Goal: Task Accomplishment & Management: Manage account settings

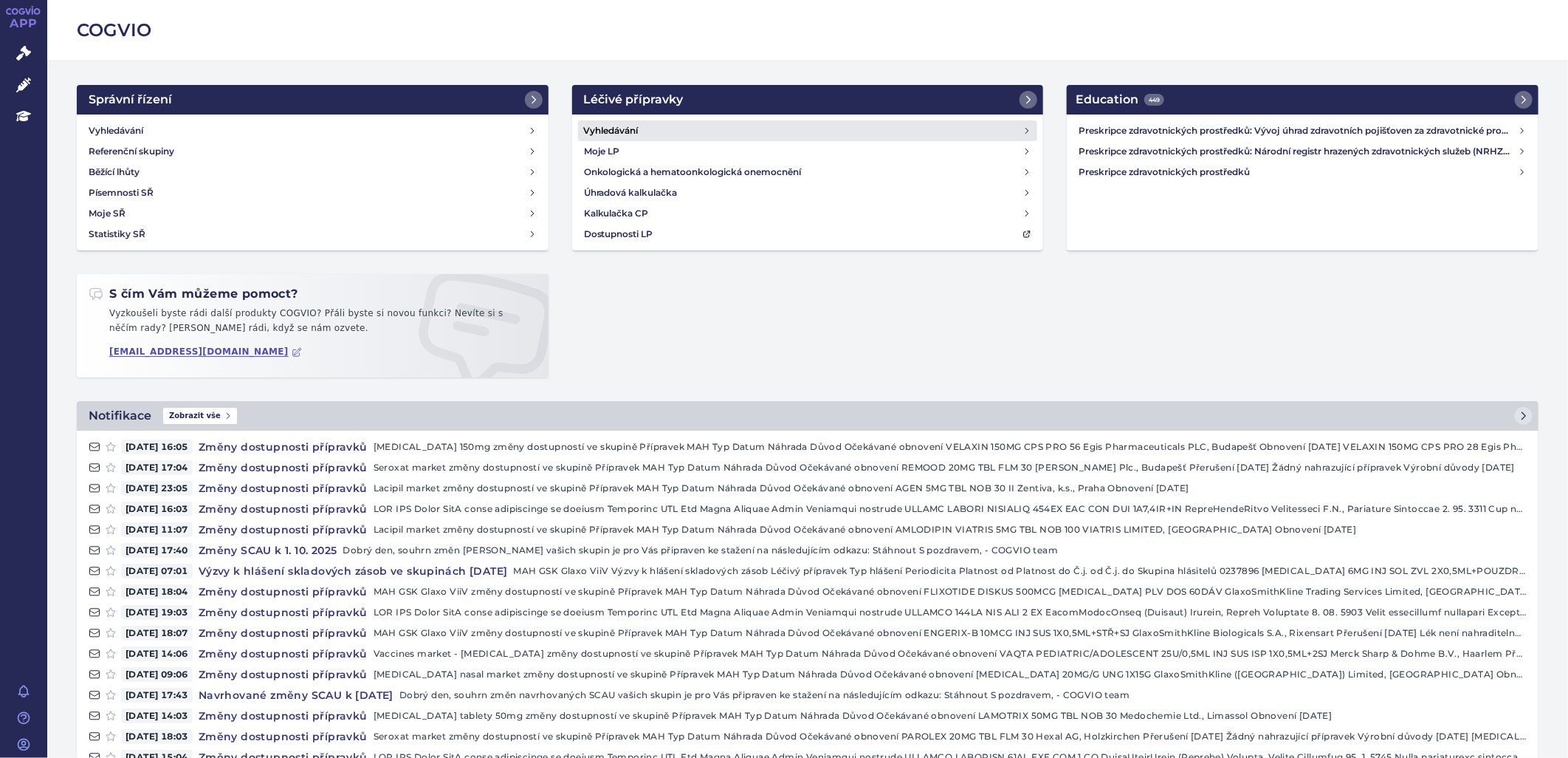
click at [629, 128] on h4 "Vyhledávání" at bounding box center [611, 131] width 54 height 15
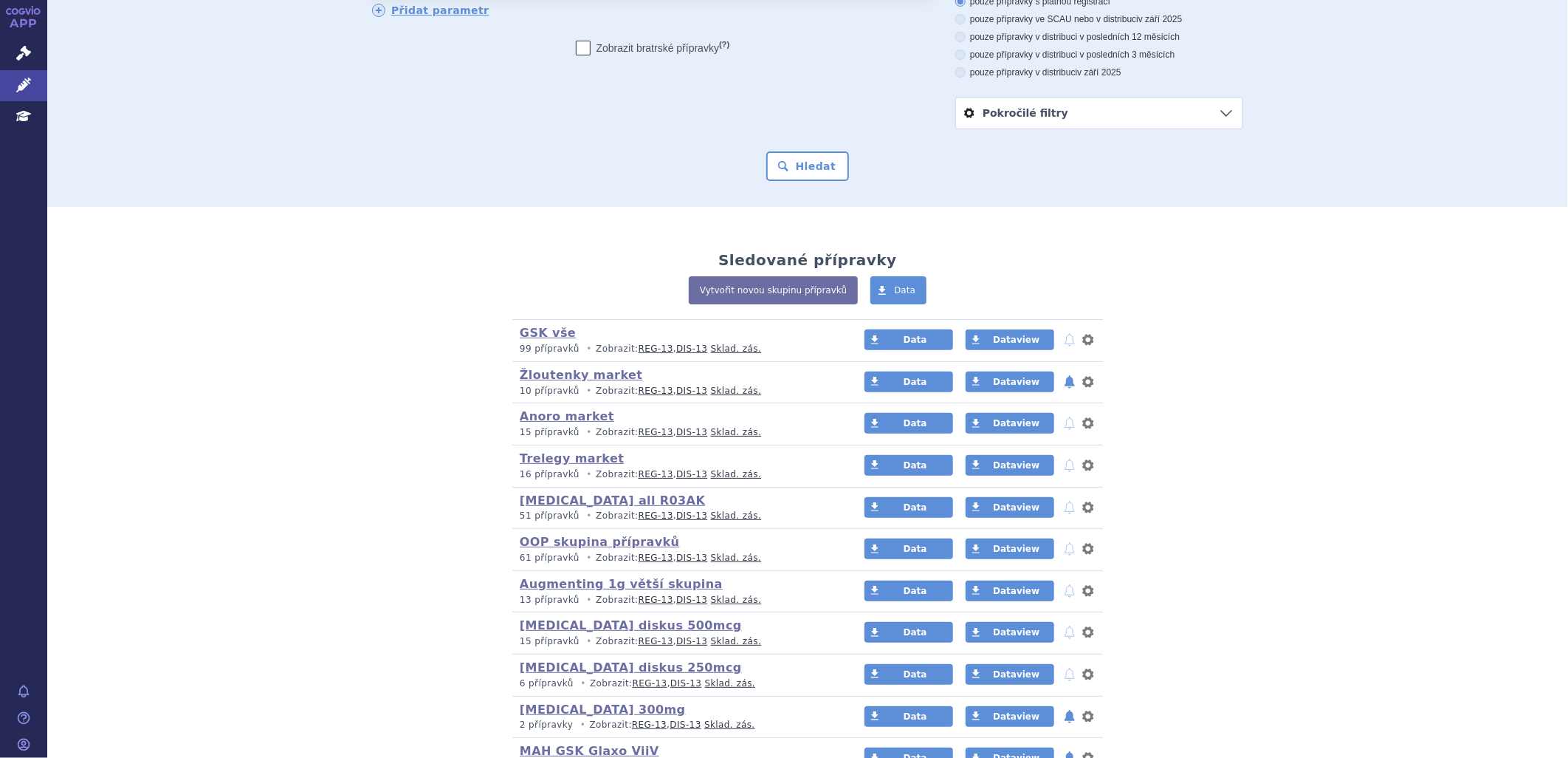
scroll to position [124, 0]
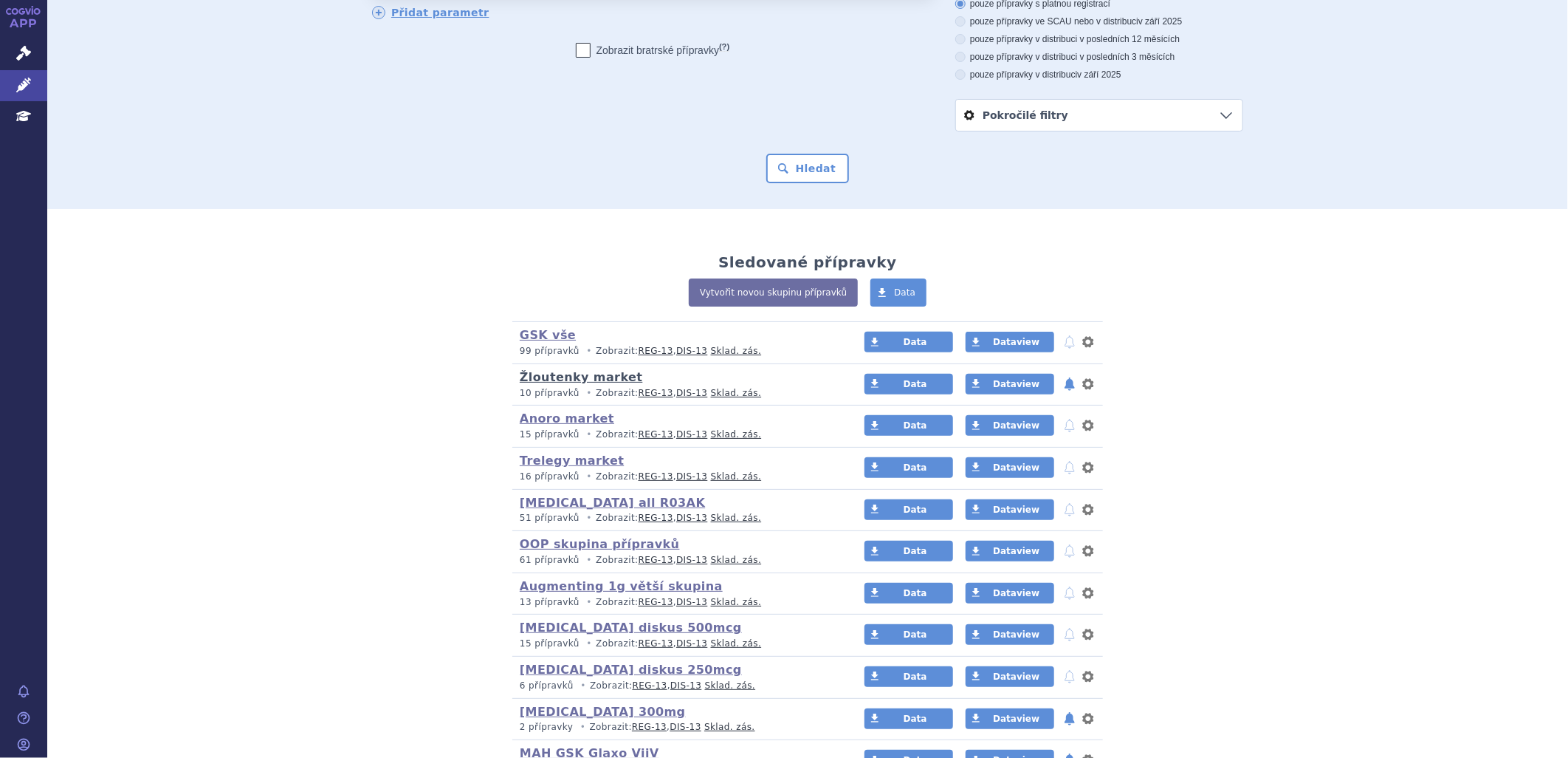
click at [603, 377] on link "Žloutenky market" at bounding box center [581, 377] width 122 height 14
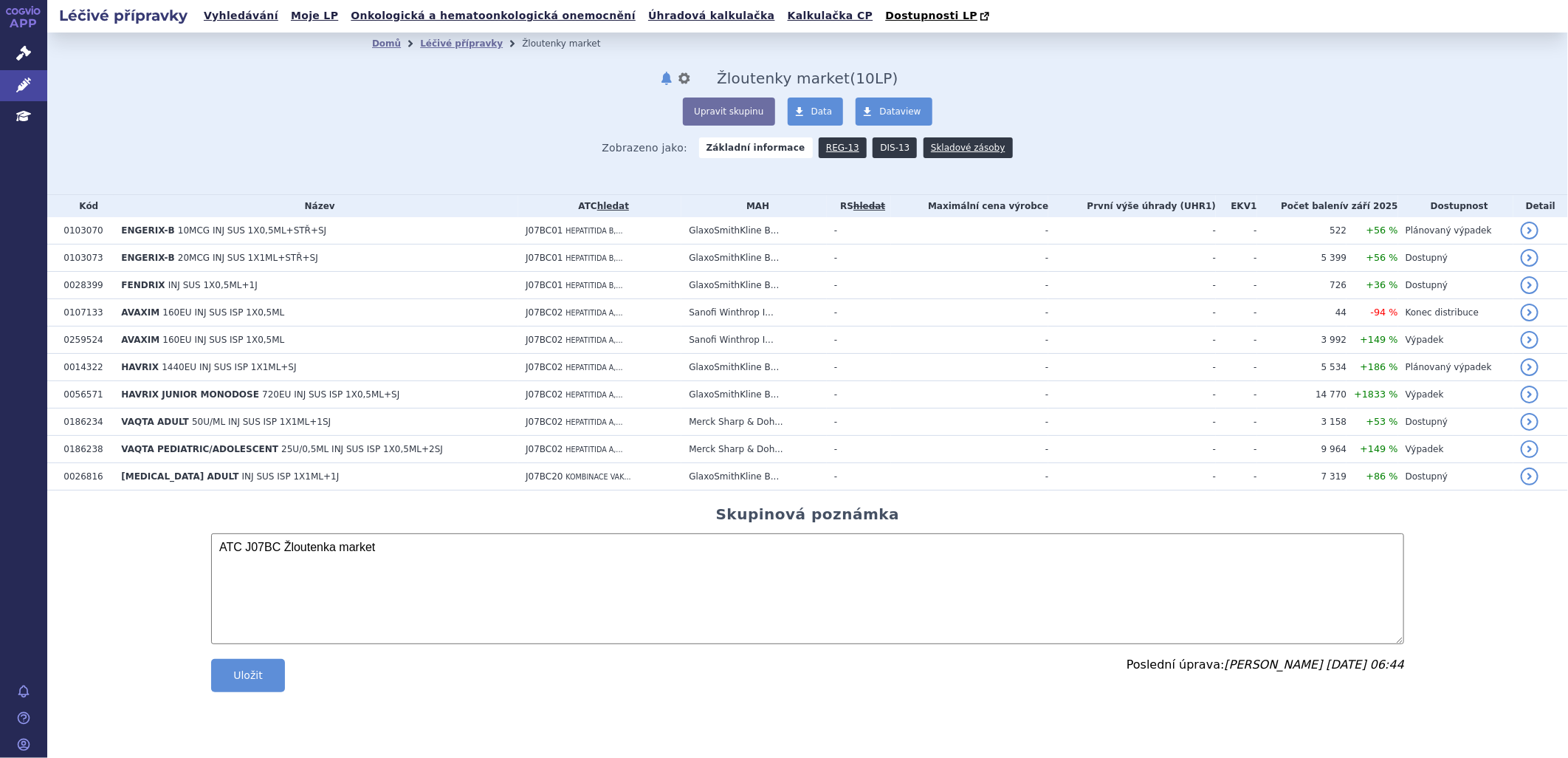
click at [887, 153] on link "DIS-13" at bounding box center [895, 147] width 44 height 21
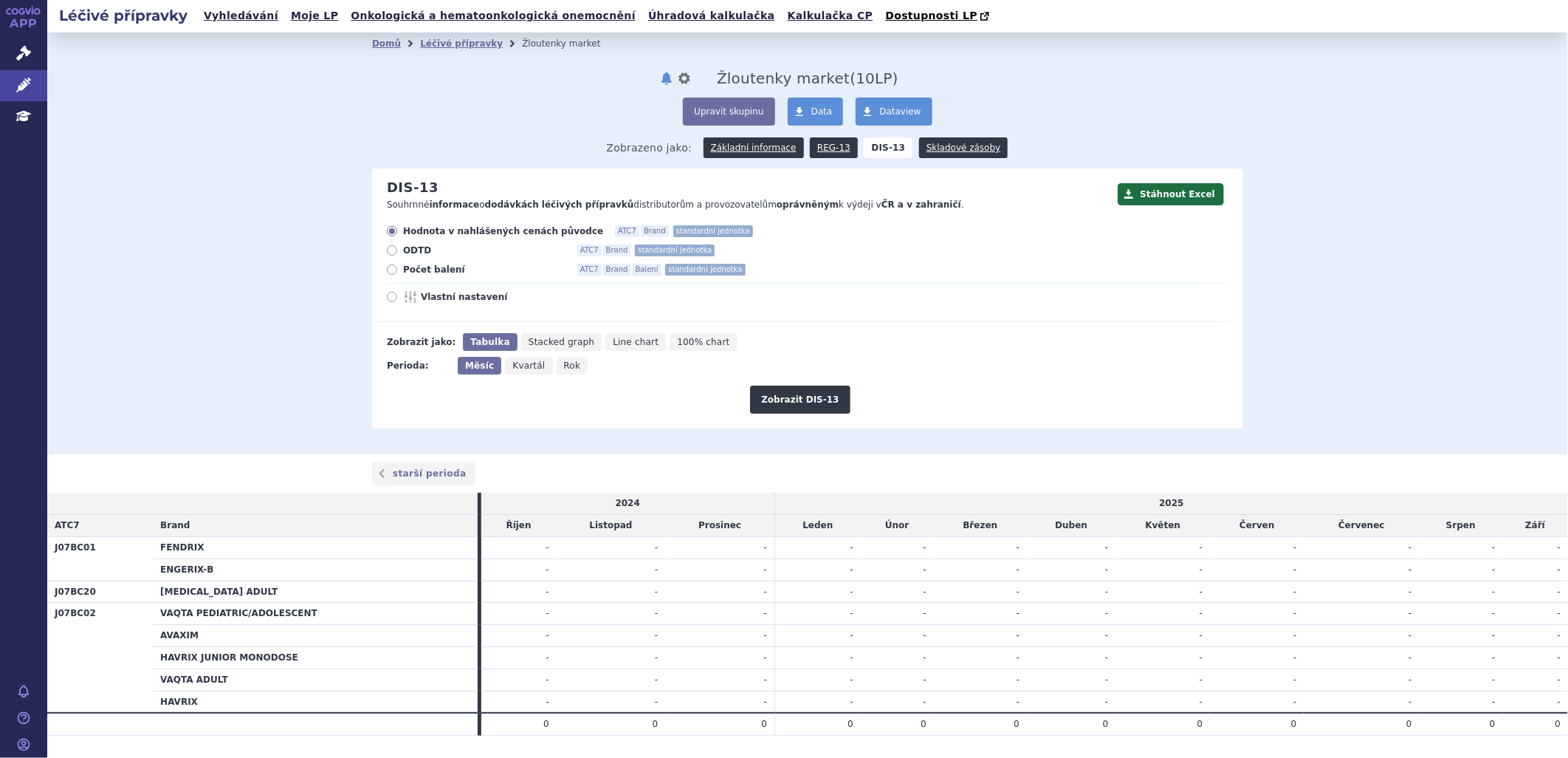
click at [564, 366] on span "Rok" at bounding box center [572, 365] width 17 height 10
click at [556, 366] on input "Rok" at bounding box center [561, 361] width 10 height 10
radio input "true"
drag, startPoint x: 406, startPoint y: 269, endPoint x: 606, endPoint y: 326, distance: 208.0
click at [407, 268] on span "Počet balení" at bounding box center [484, 269] width 162 height 12
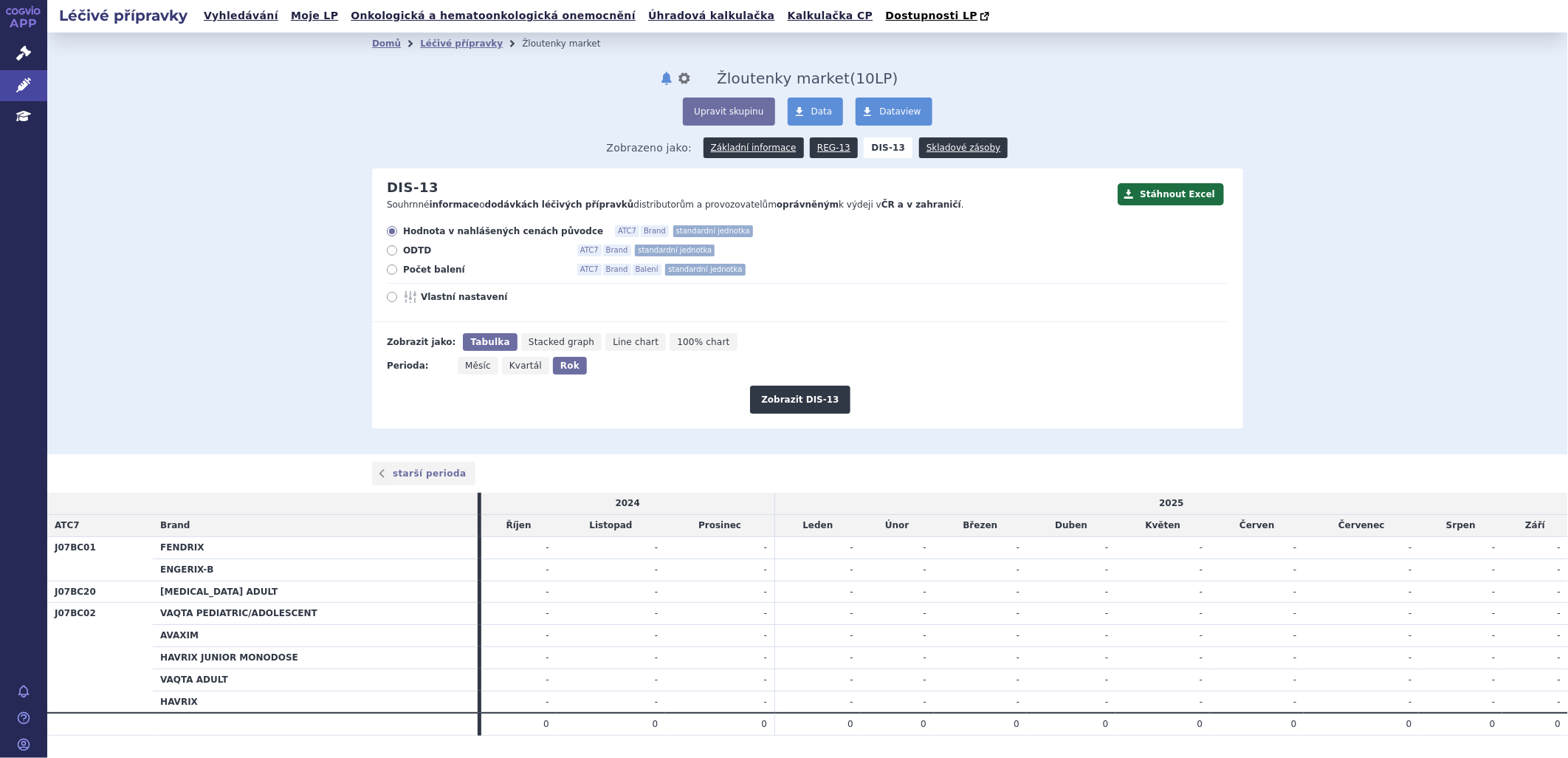
click at [397, 268] on input "Počet balení ATC7 Brand Balení standardní jednotka" at bounding box center [393, 271] width 10 height 10
radio input "true"
click at [795, 399] on button "Zobrazit DIS-13" at bounding box center [799, 399] width 100 height 28
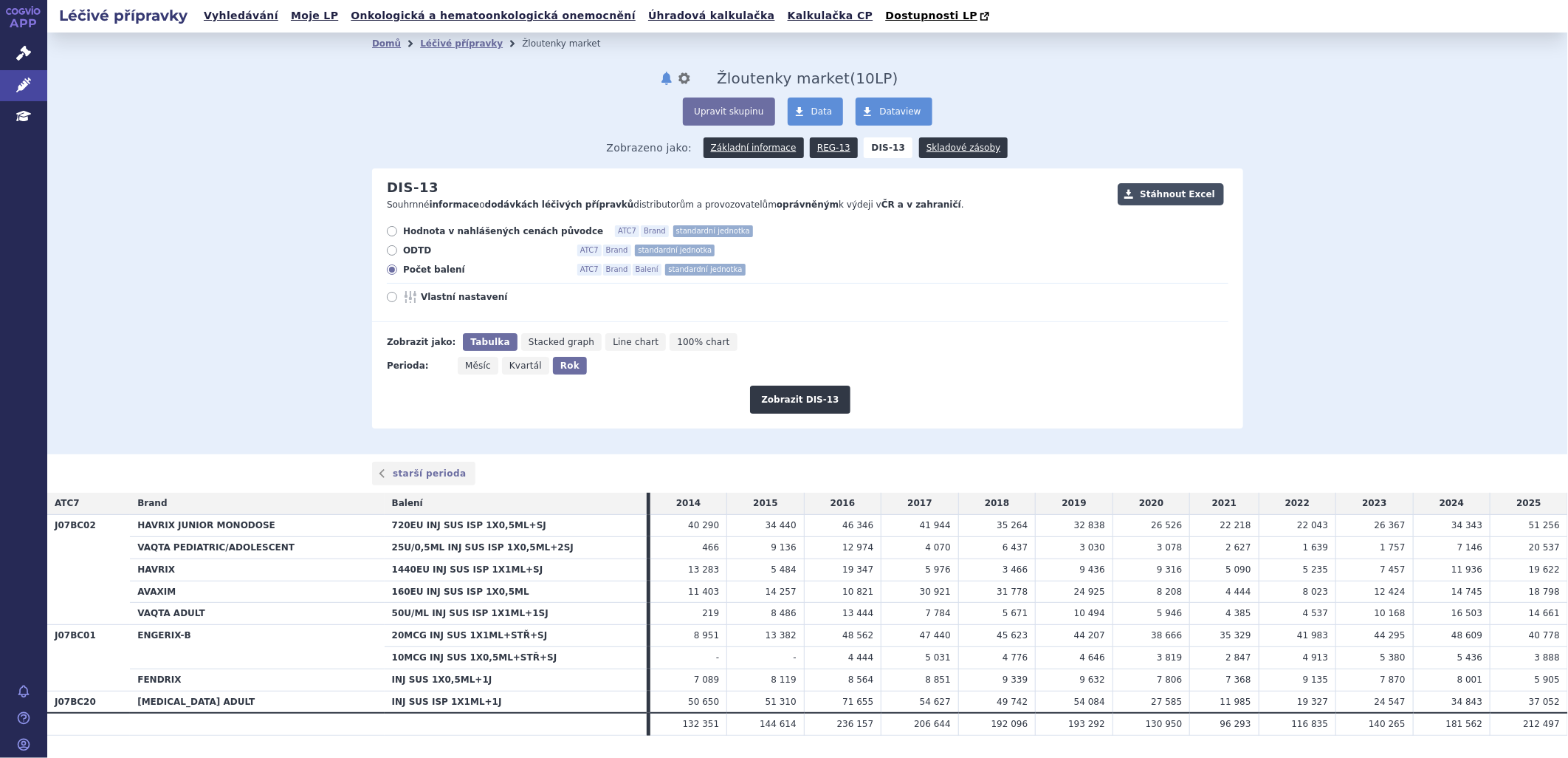
click at [1178, 200] on button "Stáhnout Excel" at bounding box center [1171, 194] width 106 height 22
click at [456, 47] on link "Léčivé přípravky" at bounding box center [461, 43] width 83 height 10
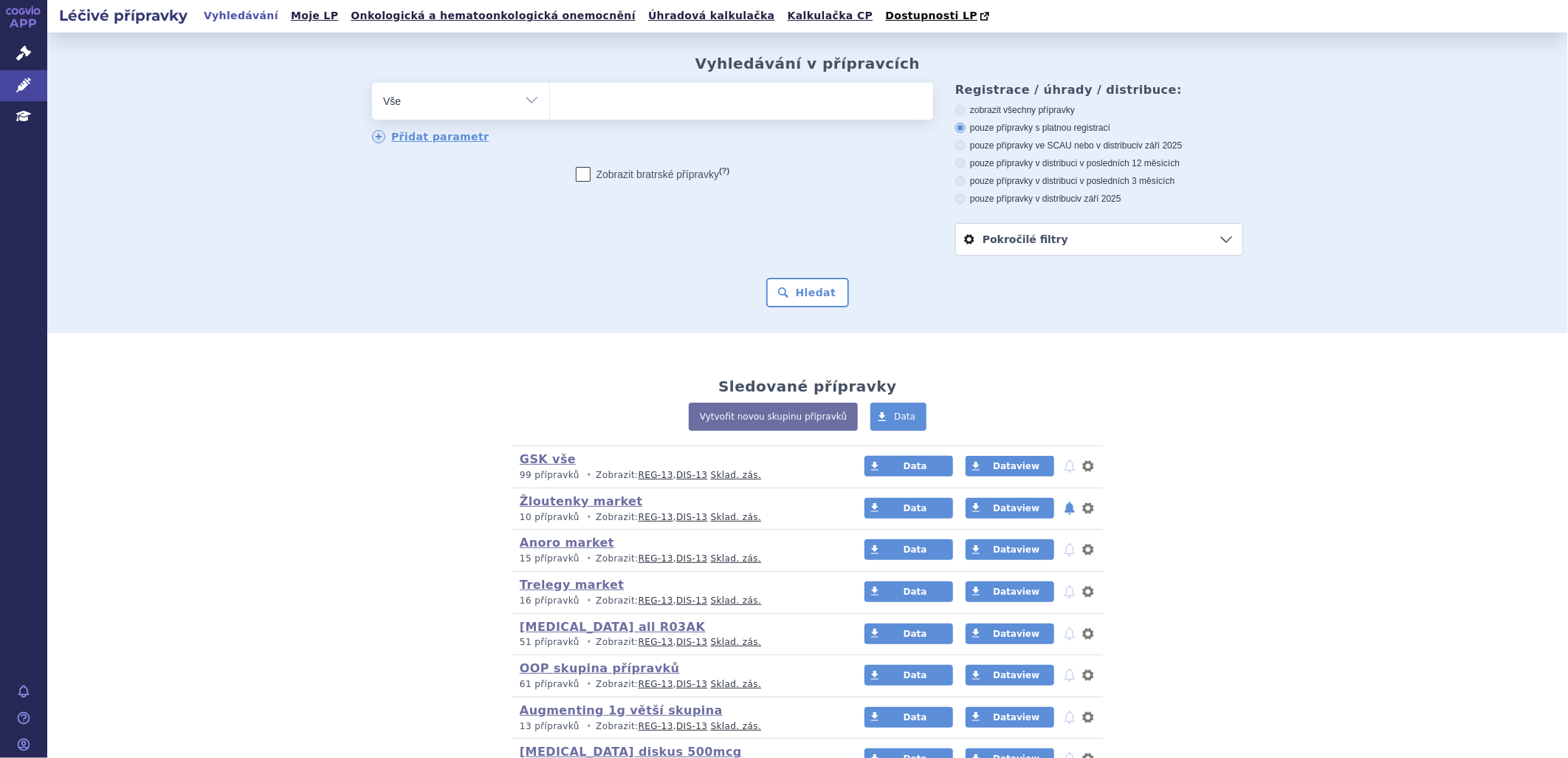
click at [601, 102] on ul at bounding box center [741, 98] width 383 height 31
click at [550, 102] on select at bounding box center [549, 100] width 1 height 37
type input "boo"
type input "boos"
type input "boost"
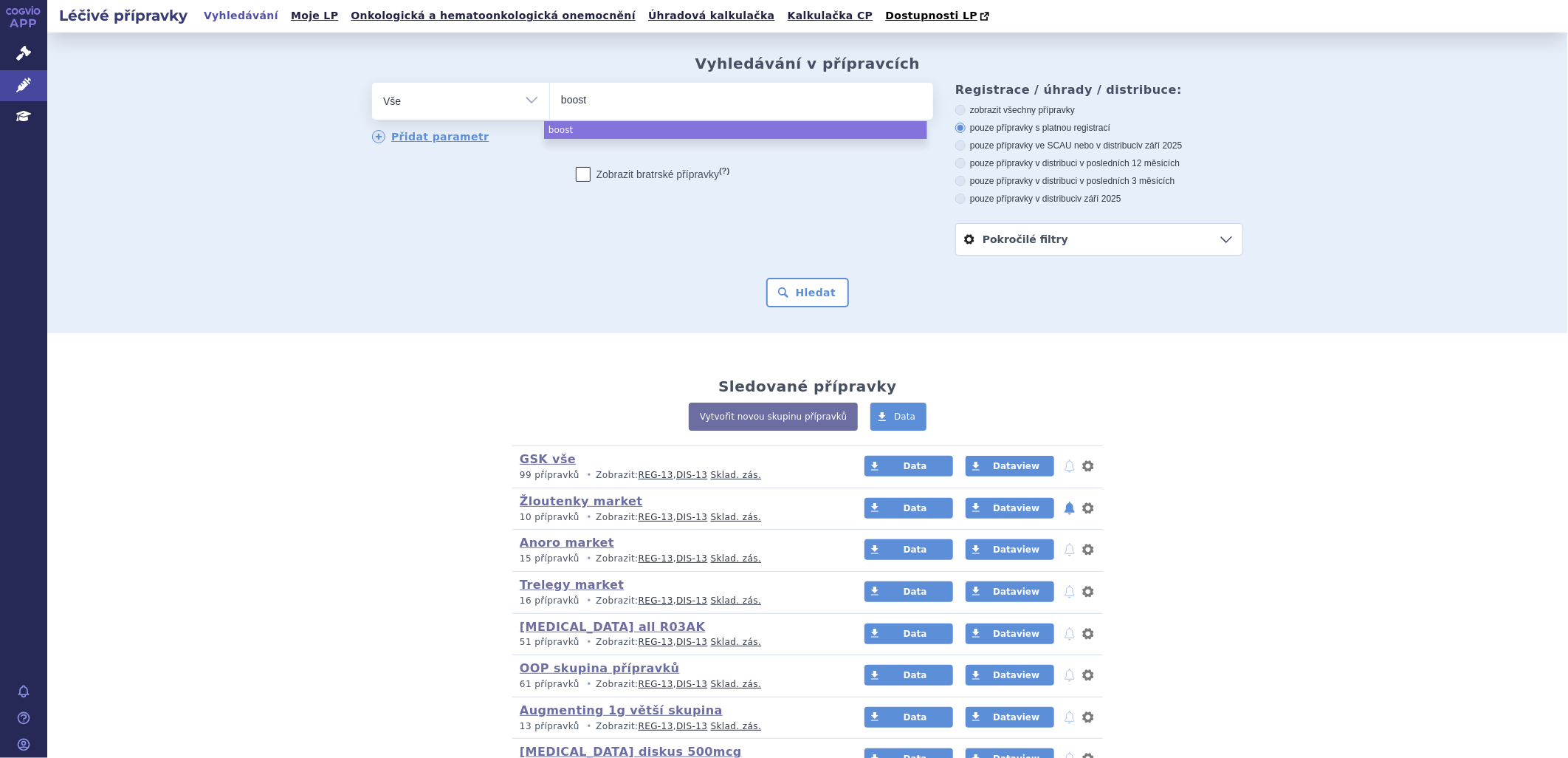
type input "boostr"
type input "boostri"
type input "boostrix"
select select "boostrix"
click at [819, 289] on button "Hledat" at bounding box center [808, 292] width 83 height 30
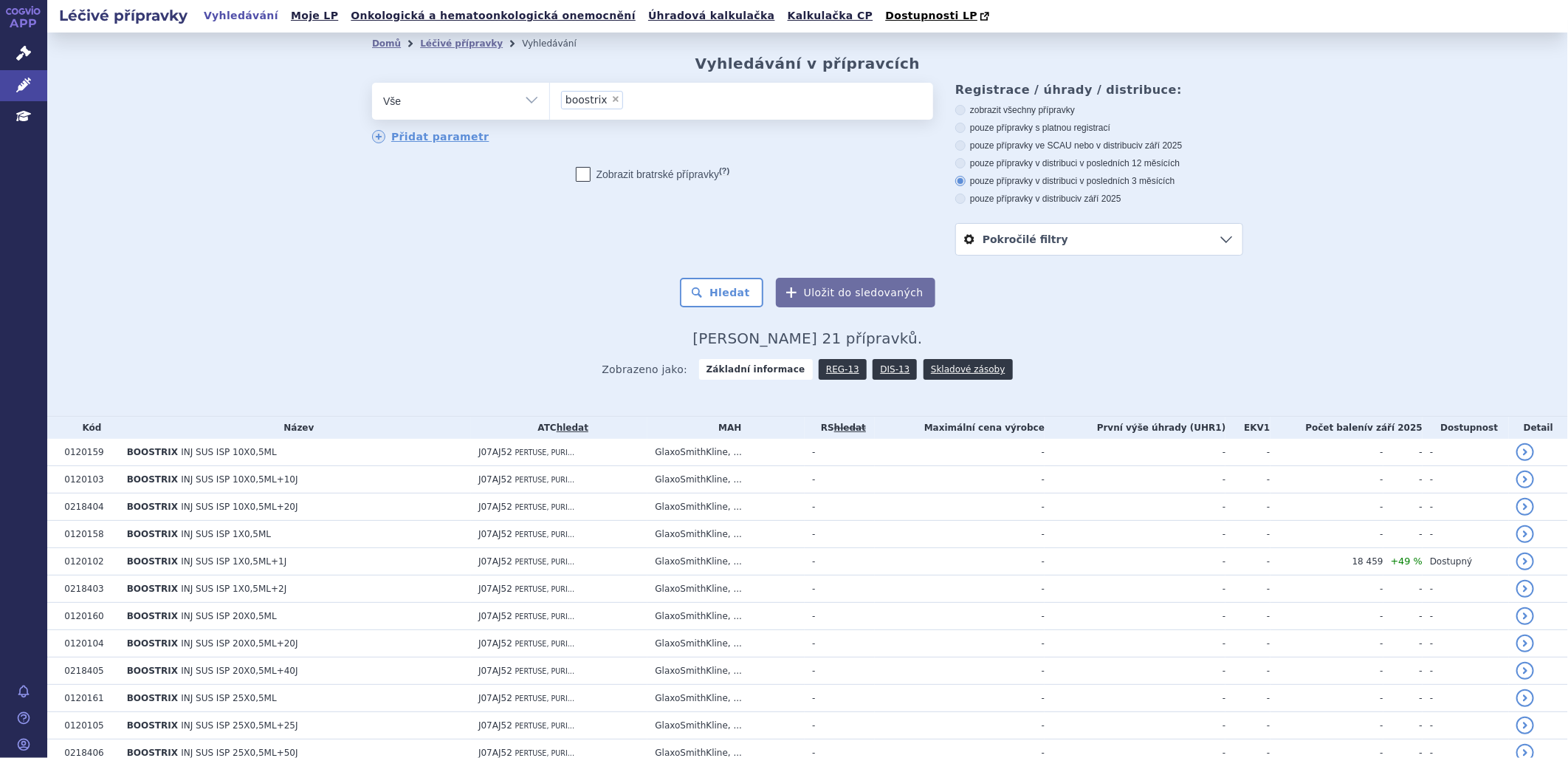
click at [956, 186] on icon at bounding box center [960, 181] width 10 height 10
click at [956, 187] on input "pouze přípravky v distribuci v posledních 3 měsících" at bounding box center [961, 182] width 10 height 10
click at [735, 293] on button "Hledat" at bounding box center [721, 292] width 83 height 30
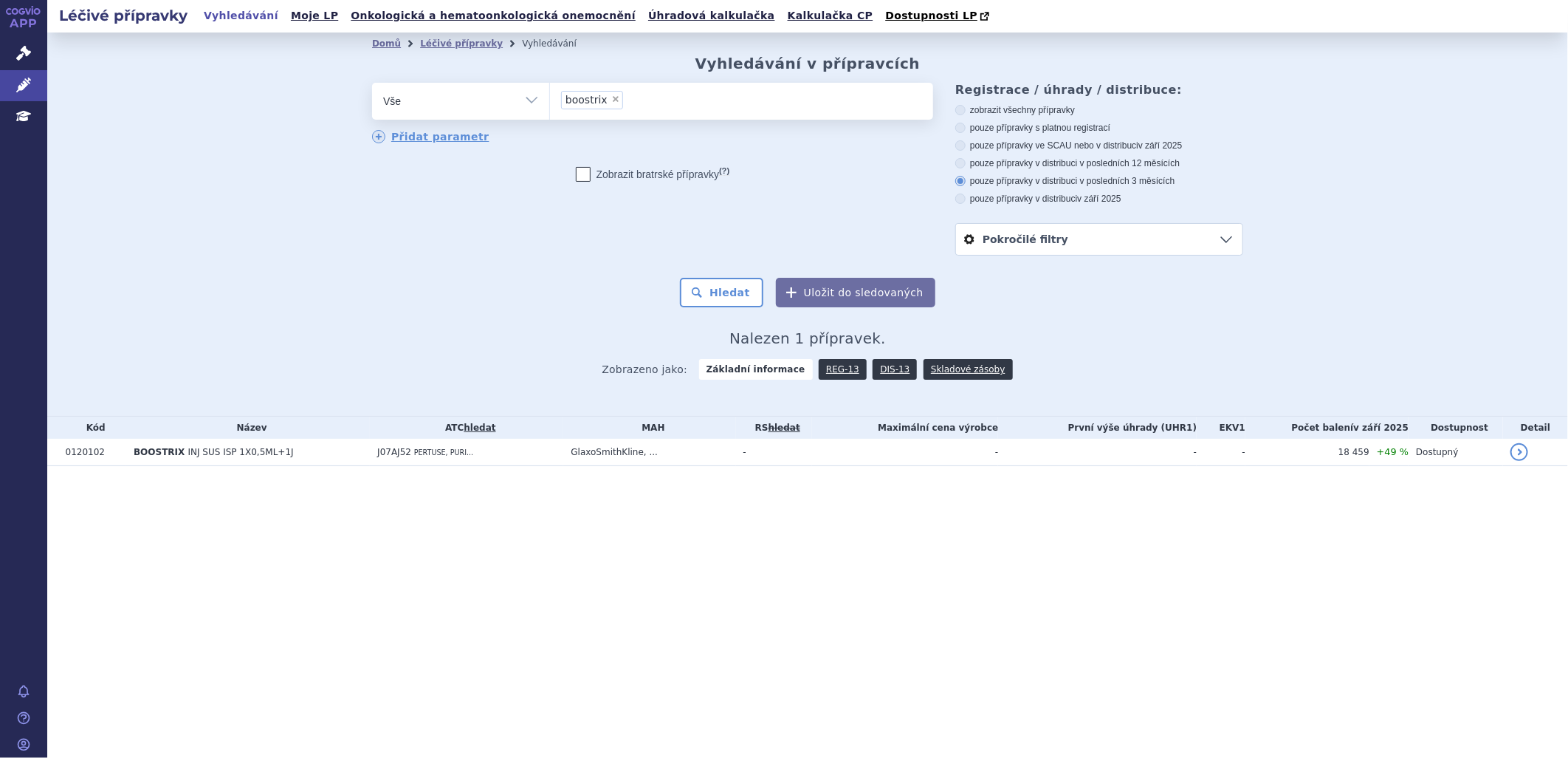
drag, startPoint x: 612, startPoint y: 98, endPoint x: 620, endPoint y: 102, distance: 8.9
click at [613, 99] on span "×" at bounding box center [616, 99] width 9 height 9
click at [550, 99] on select "boostrix" at bounding box center [549, 100] width 1 height 37
select select
type input "J"
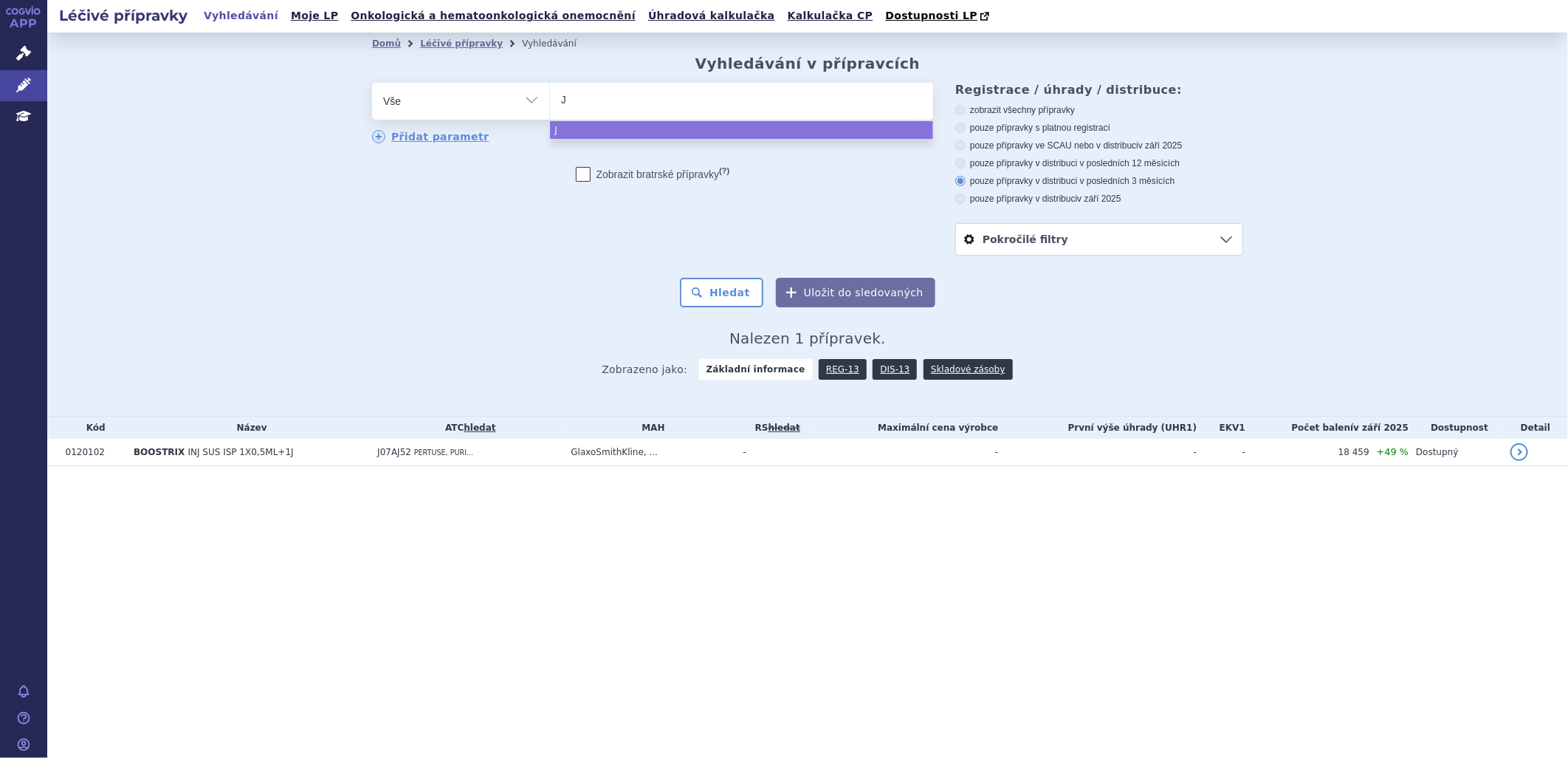
select select "J"
drag, startPoint x: 534, startPoint y: 106, endPoint x: 532, endPoint y: 130, distance: 24.1
click at [534, 106] on select "Vše Přípravek/SUKL kód MAH VPOIS ATC/Aktivní látka Léková forma Síla" at bounding box center [460, 99] width 177 height 34
click at [530, 104] on select "Vše Přípravek/SUKL kód MAH VPOIS ATC/Aktivní látka Léková forma Síla" at bounding box center [460, 99] width 177 height 34
select select "filter-atc-group"
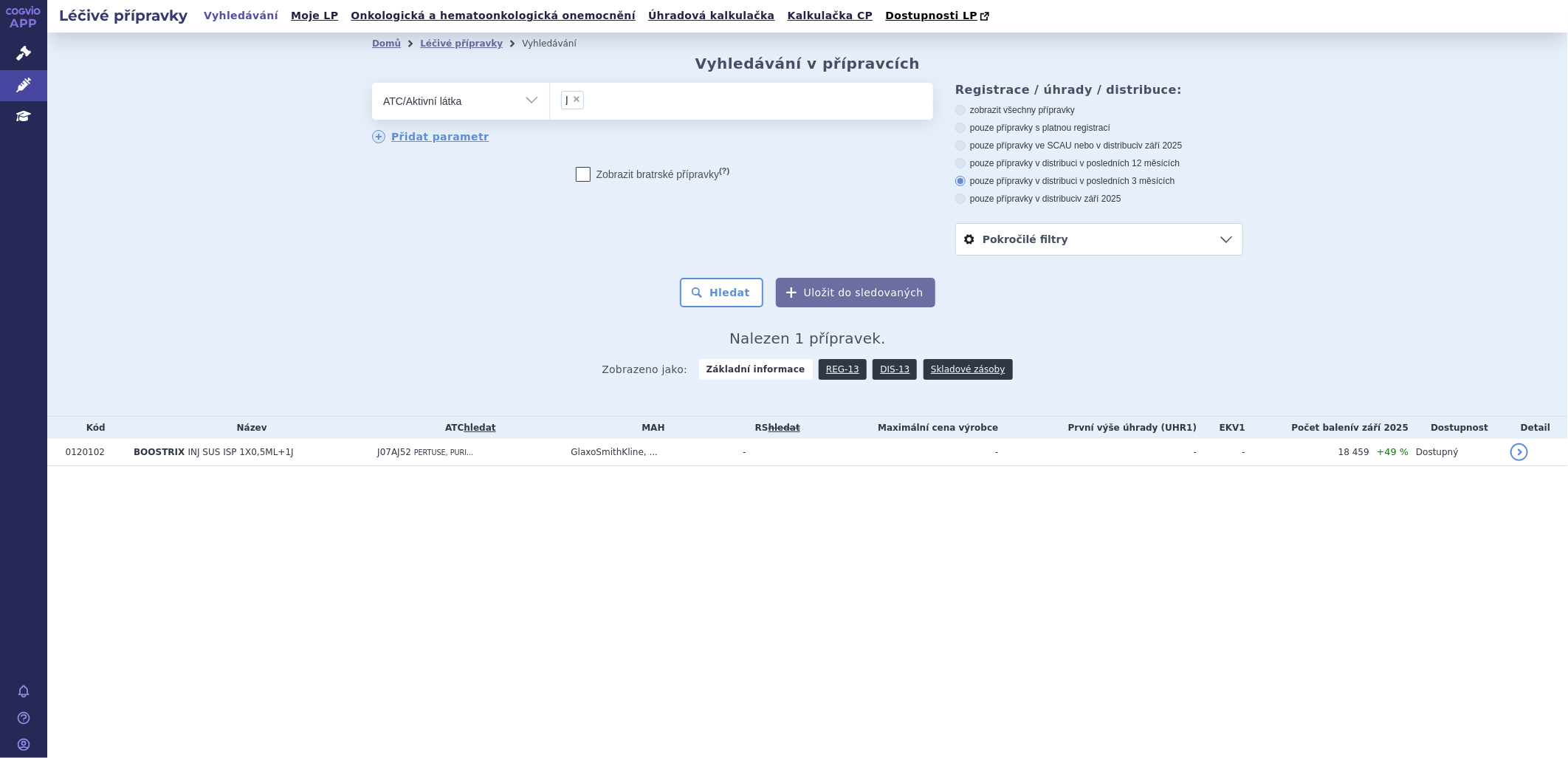
click at [372, 84] on select "Vše Přípravek/SUKL kód MAH VPOIS ATC/Aktivní látka Léková forma Síla" at bounding box center [460, 99] width 177 height 34
click at [594, 103] on ul at bounding box center [741, 98] width 383 height 31
click at [550, 103] on select at bounding box center [549, 100] width 1 height 37
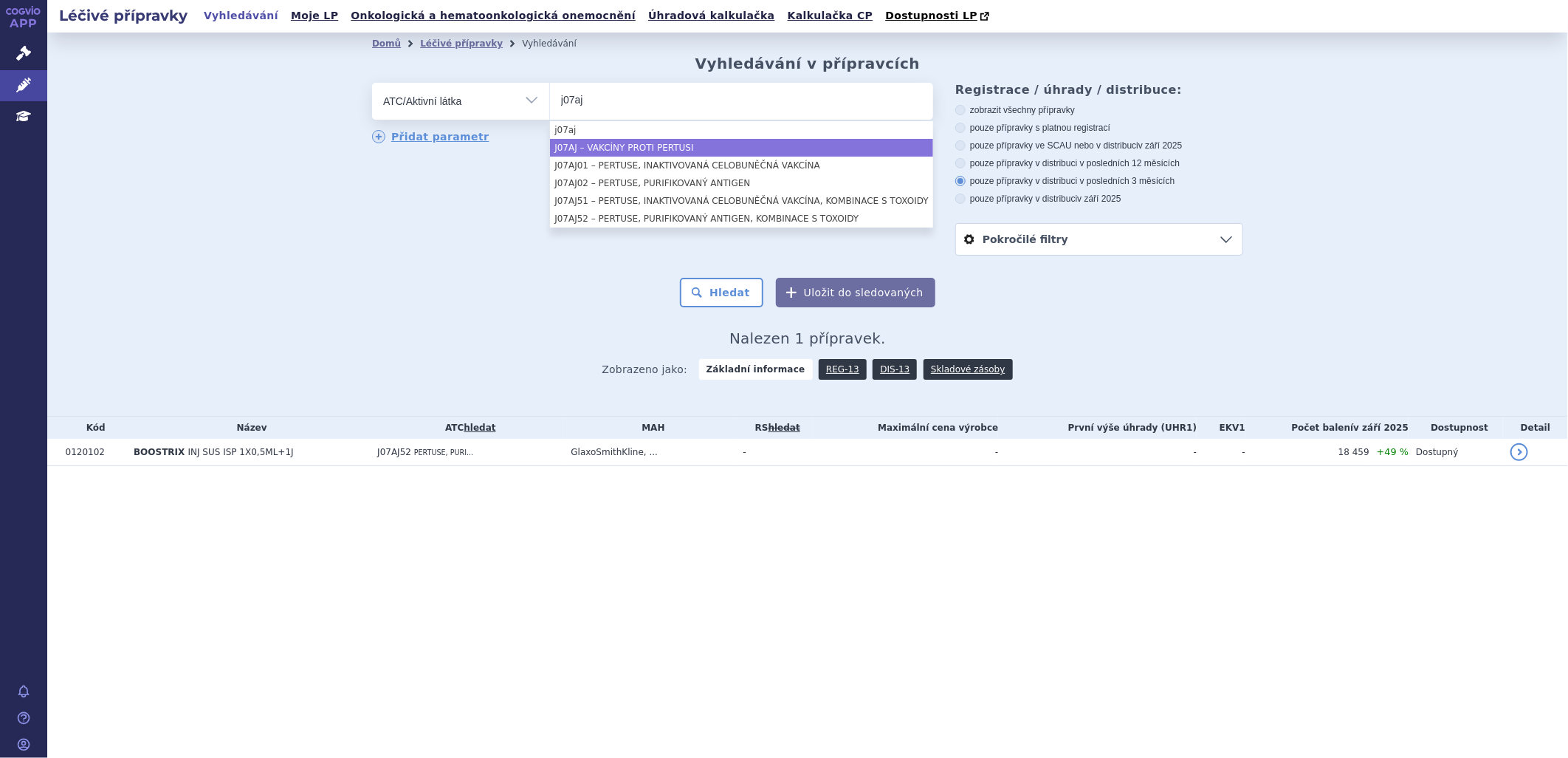
type input "j07aj"
select select "J07AJ"
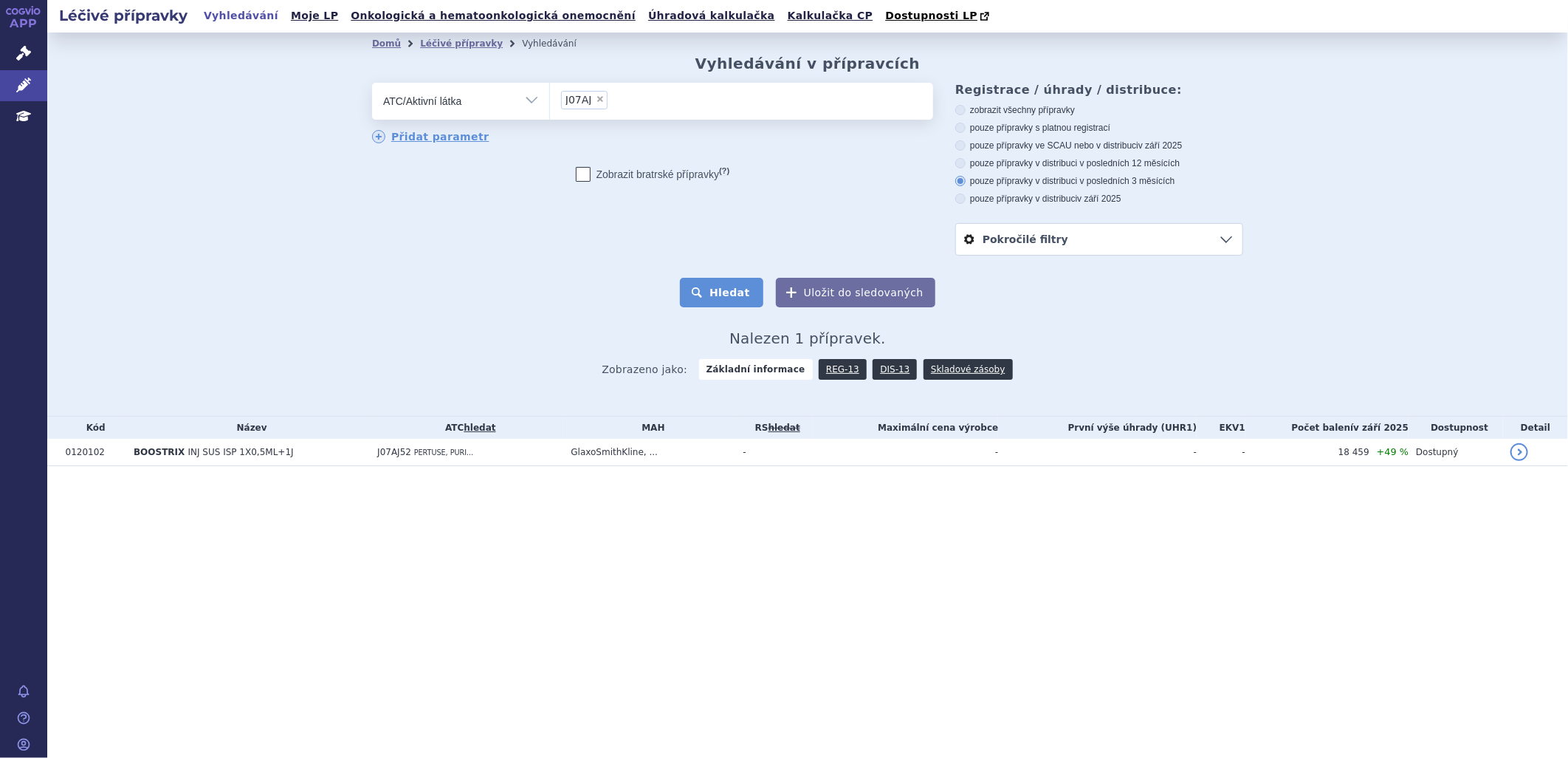
click at [731, 299] on button "Hledat" at bounding box center [721, 292] width 83 height 30
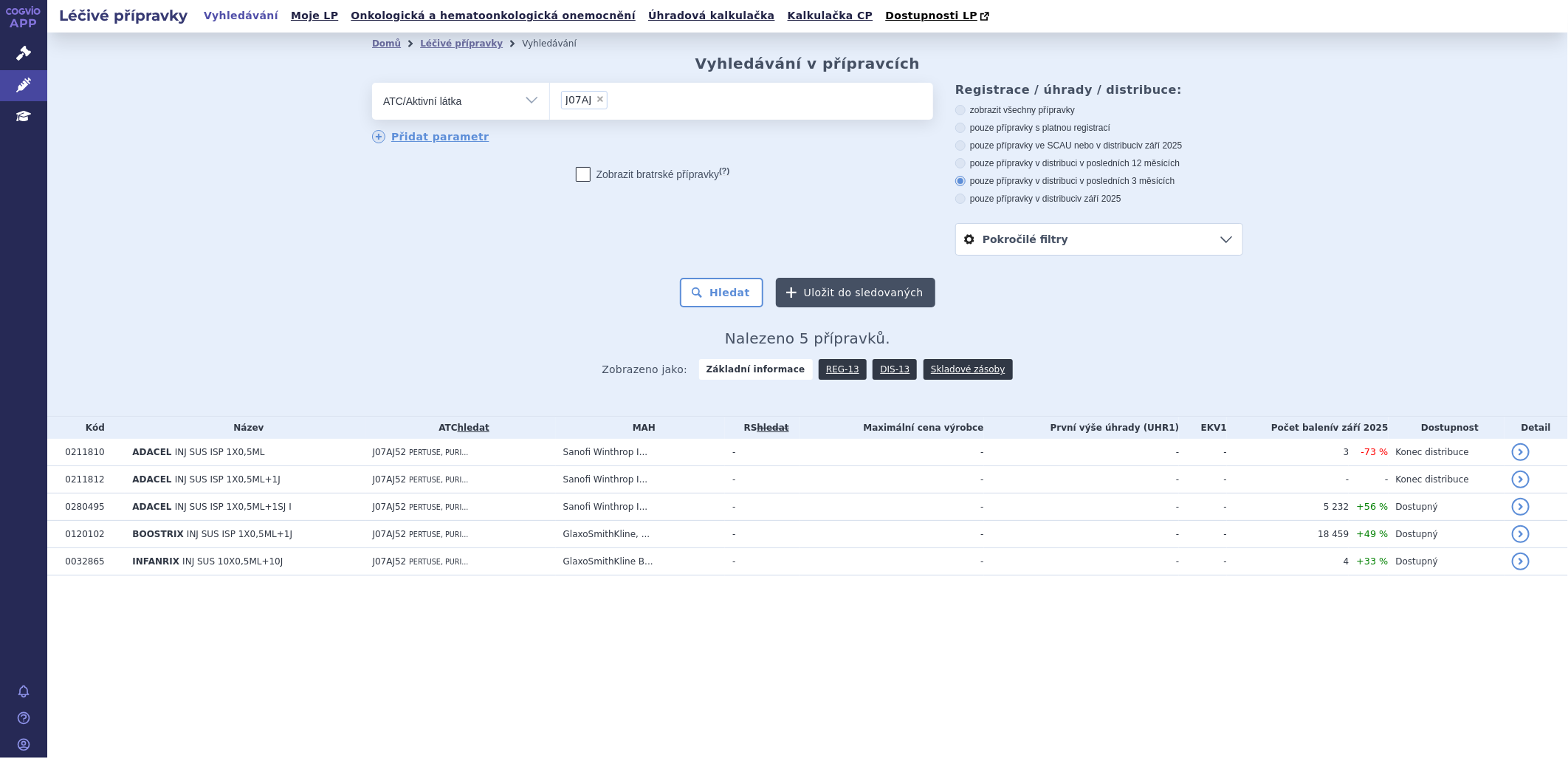
click at [886, 297] on button "Uložit do sledovaných" at bounding box center [856, 292] width 160 height 30
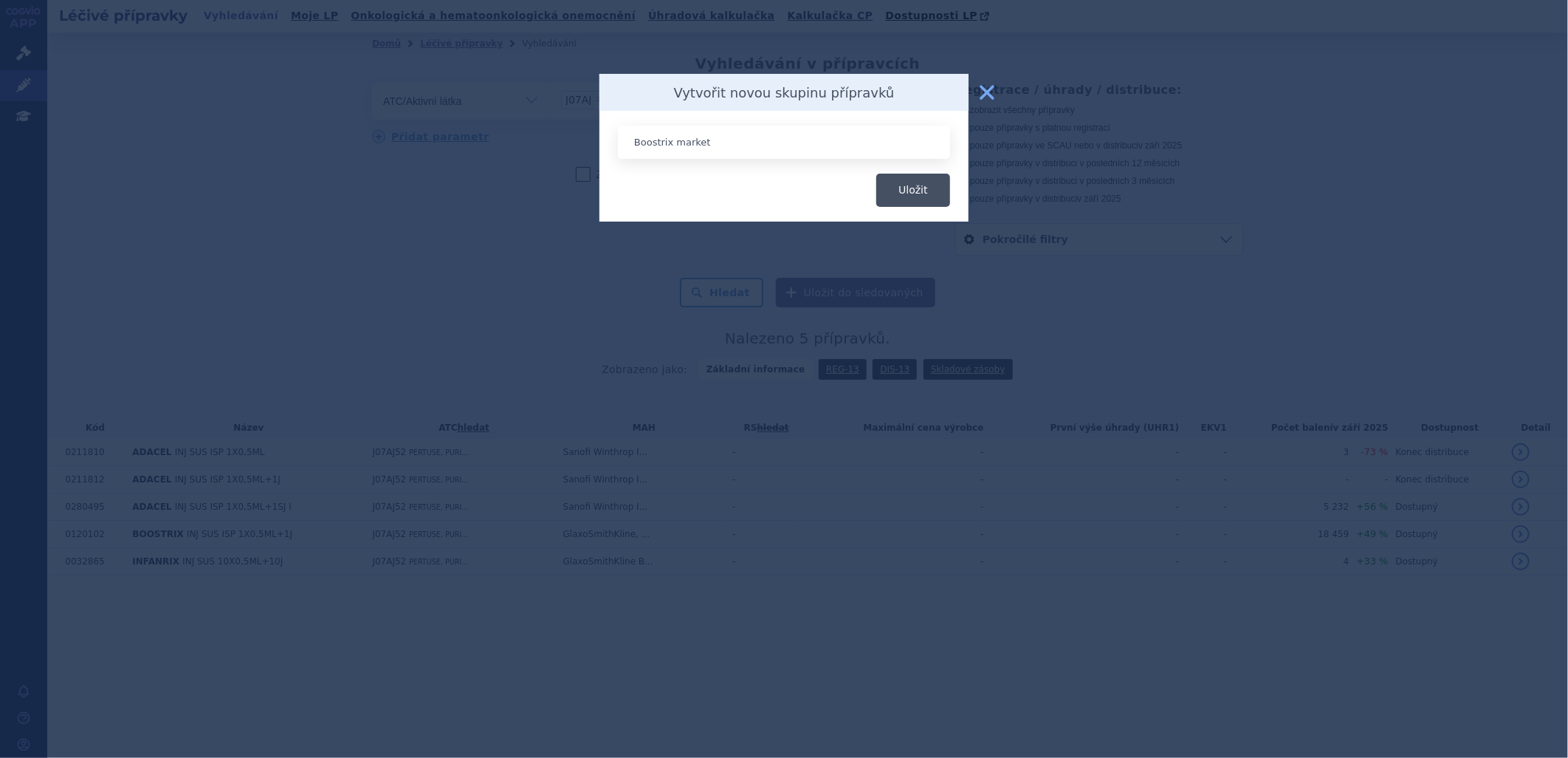
type input "Boostrix market"
click at [920, 195] on button "Uložit" at bounding box center [913, 190] width 74 height 34
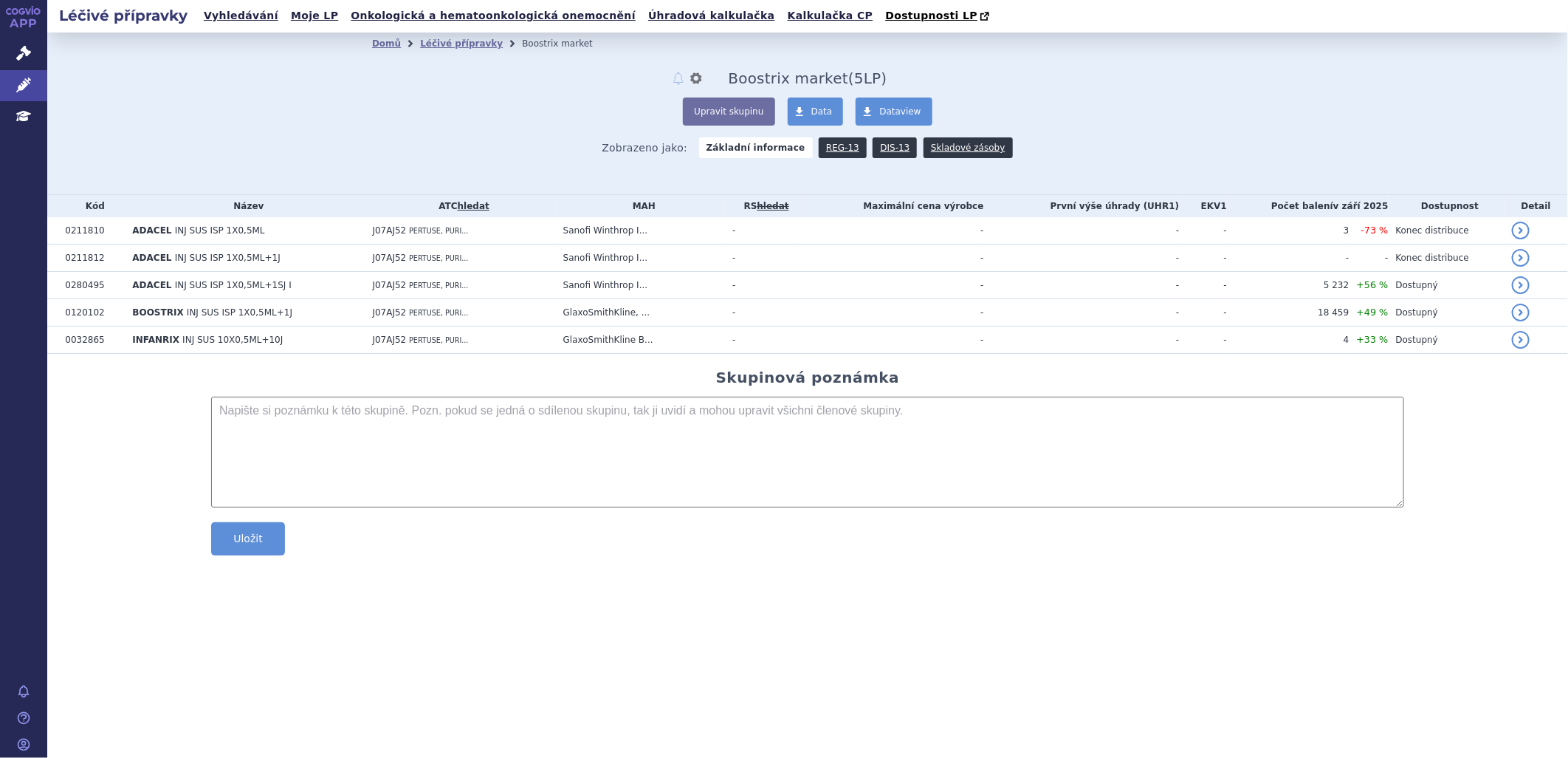
click at [436, 418] on textarea at bounding box center [808, 452] width 1193 height 111
type textarea "J07AJ52"
click at [277, 536] on button "Uložit" at bounding box center [248, 538] width 74 height 34
click at [873, 144] on link "DIS-13" at bounding box center [895, 147] width 44 height 21
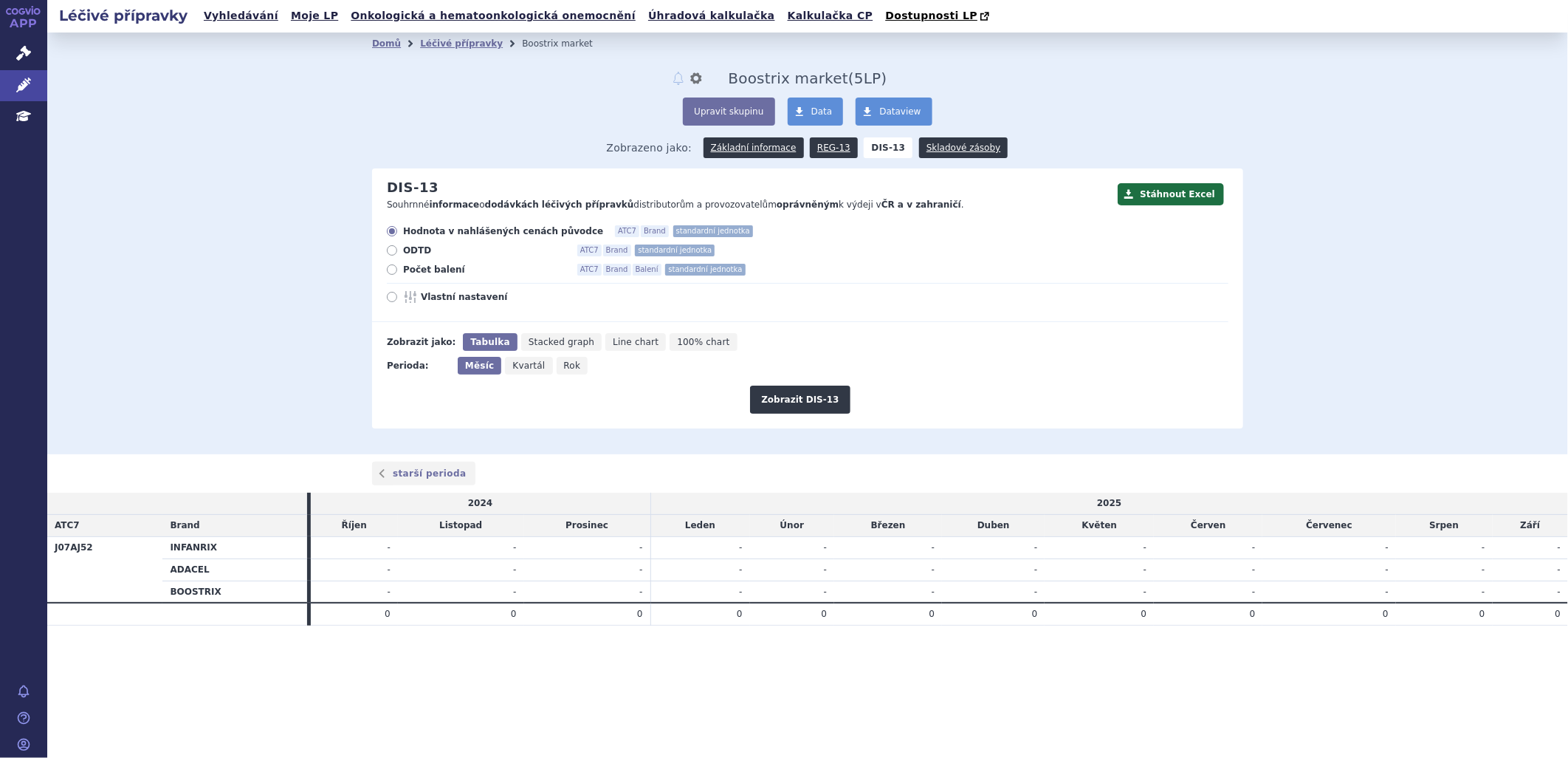
click at [397, 271] on icon at bounding box center [391, 269] width 10 height 10
click at [397, 271] on input "Počet balení ATC7 Brand Balení standardní jednotka" at bounding box center [393, 271] width 10 height 10
radio input "true"
drag, startPoint x: 564, startPoint y: 370, endPoint x: 589, endPoint y: 380, distance: 26.9
click at [565, 370] on span "Rok" at bounding box center [572, 365] width 17 height 10
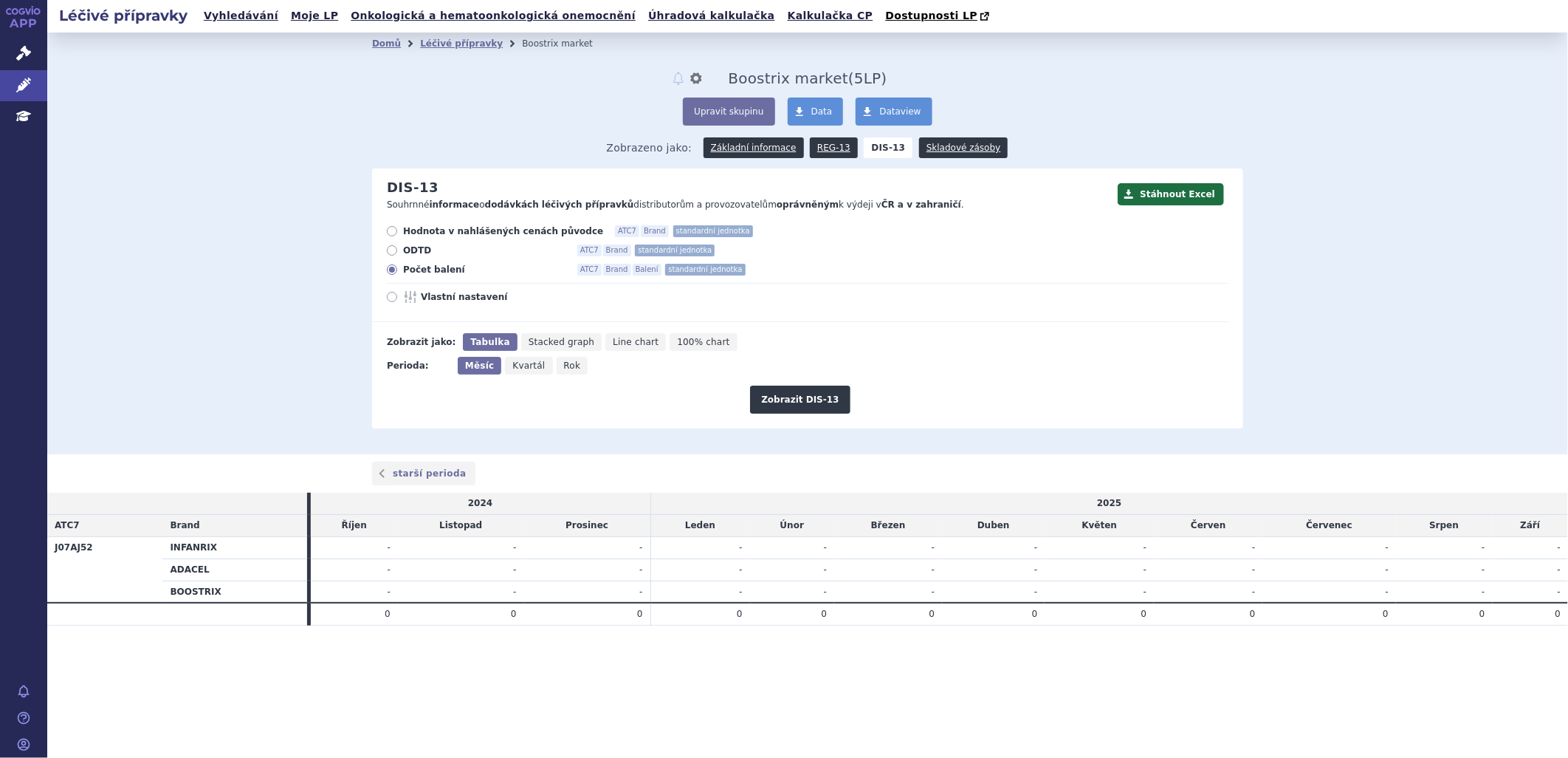
click at [565, 366] on input "Rok" at bounding box center [561, 361] width 10 height 10
radio input "true"
click at [780, 400] on button "Zobrazit DIS-13" at bounding box center [799, 399] width 100 height 28
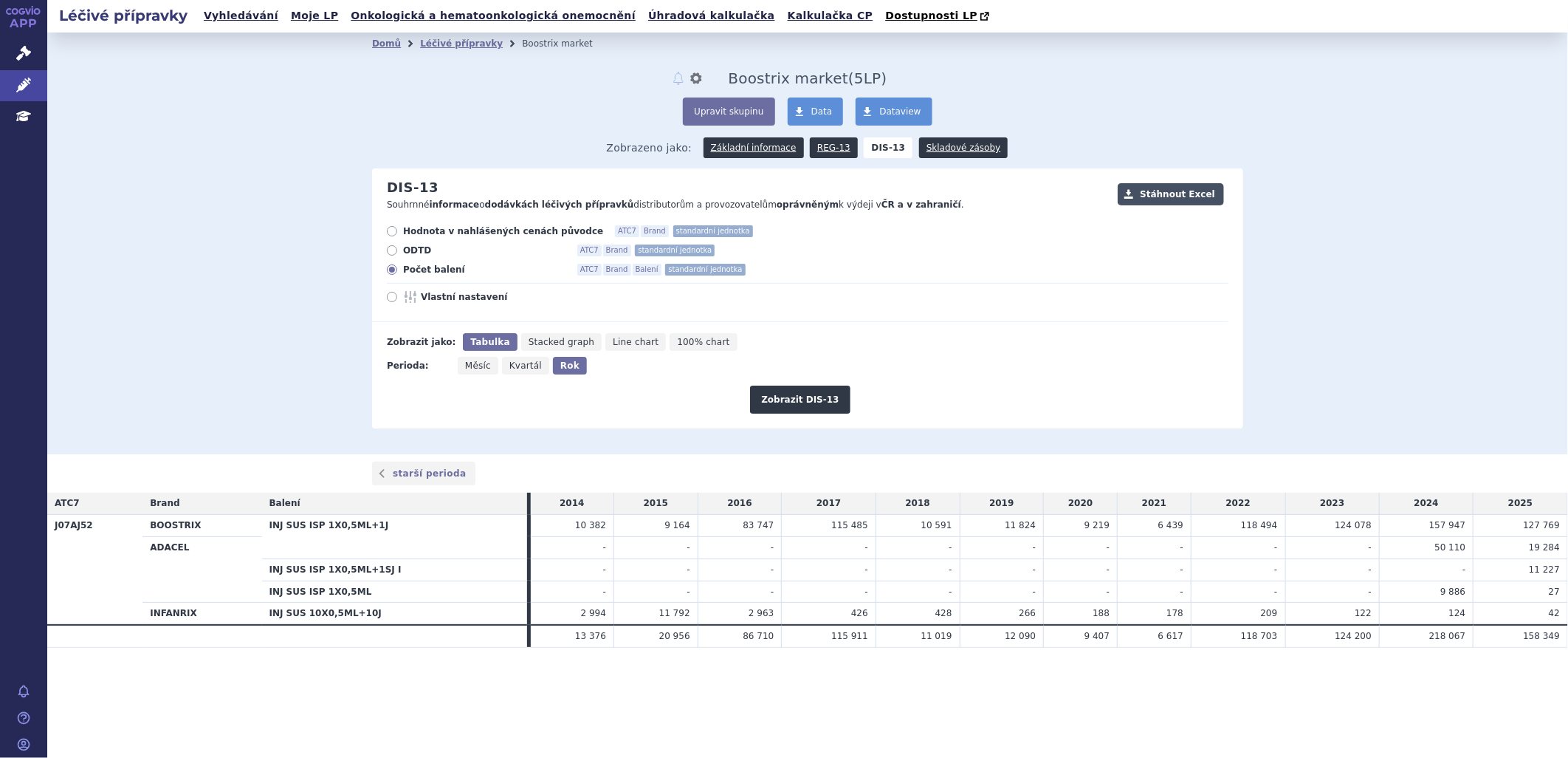
click at [1196, 194] on button "Stáhnout Excel" at bounding box center [1171, 194] width 106 height 22
click at [448, 43] on link "Léčivé přípravky" at bounding box center [461, 43] width 83 height 10
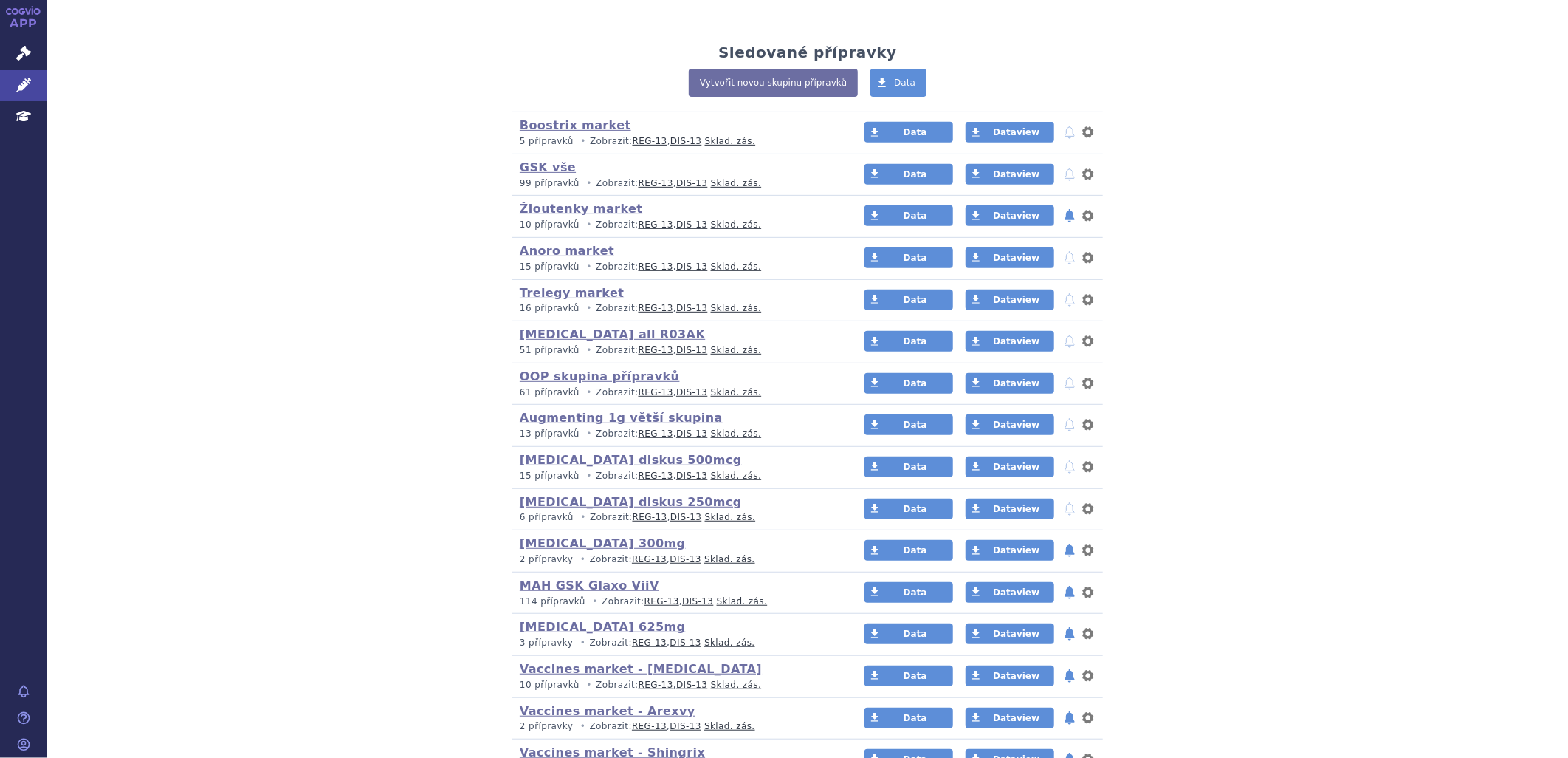
scroll to position [328, 0]
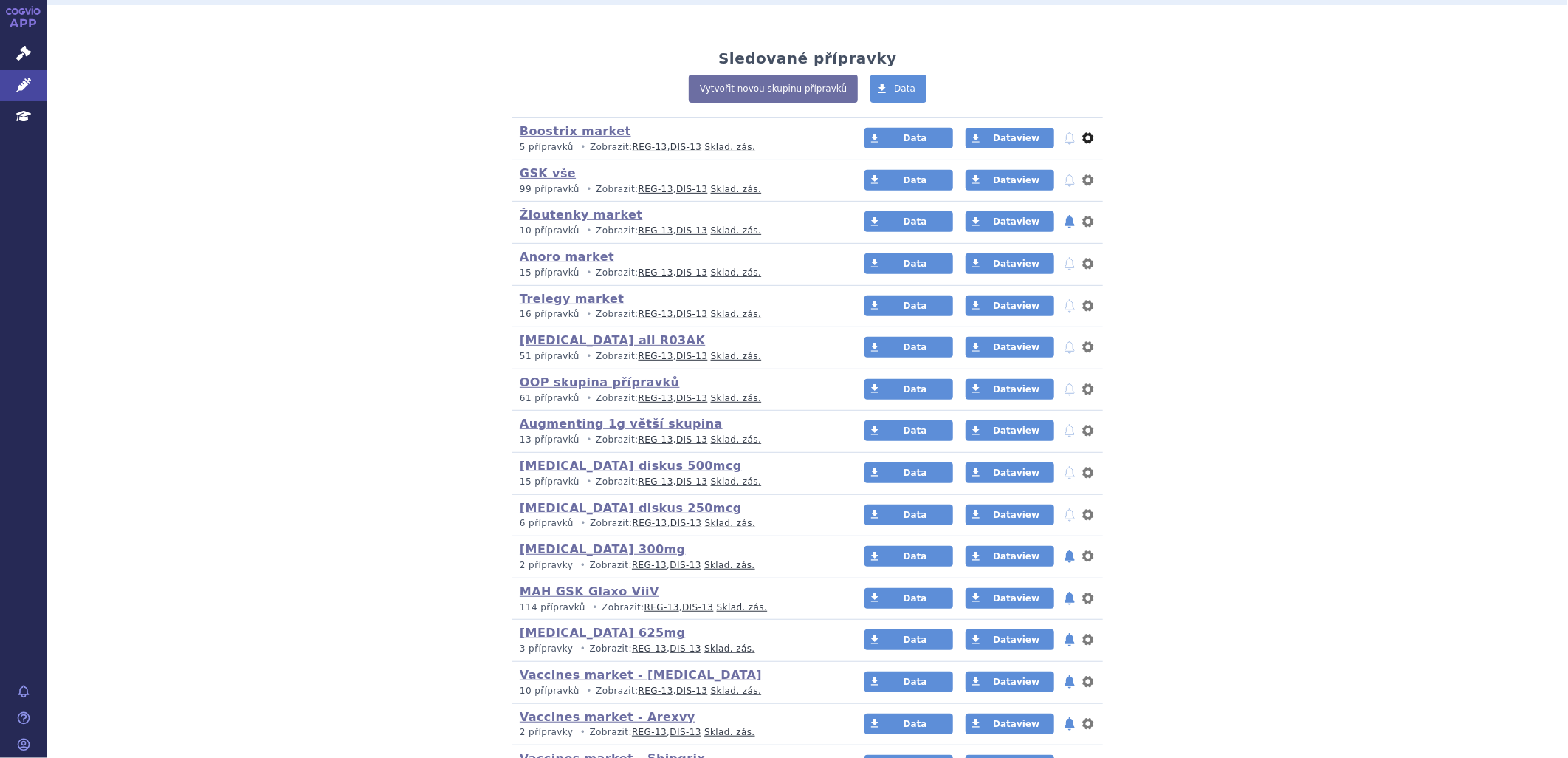
click at [1081, 141] on button "nastavení" at bounding box center [1088, 138] width 15 height 18
click at [1079, 168] on button "Přejmenovat" at bounding box center [1042, 172] width 121 height 22
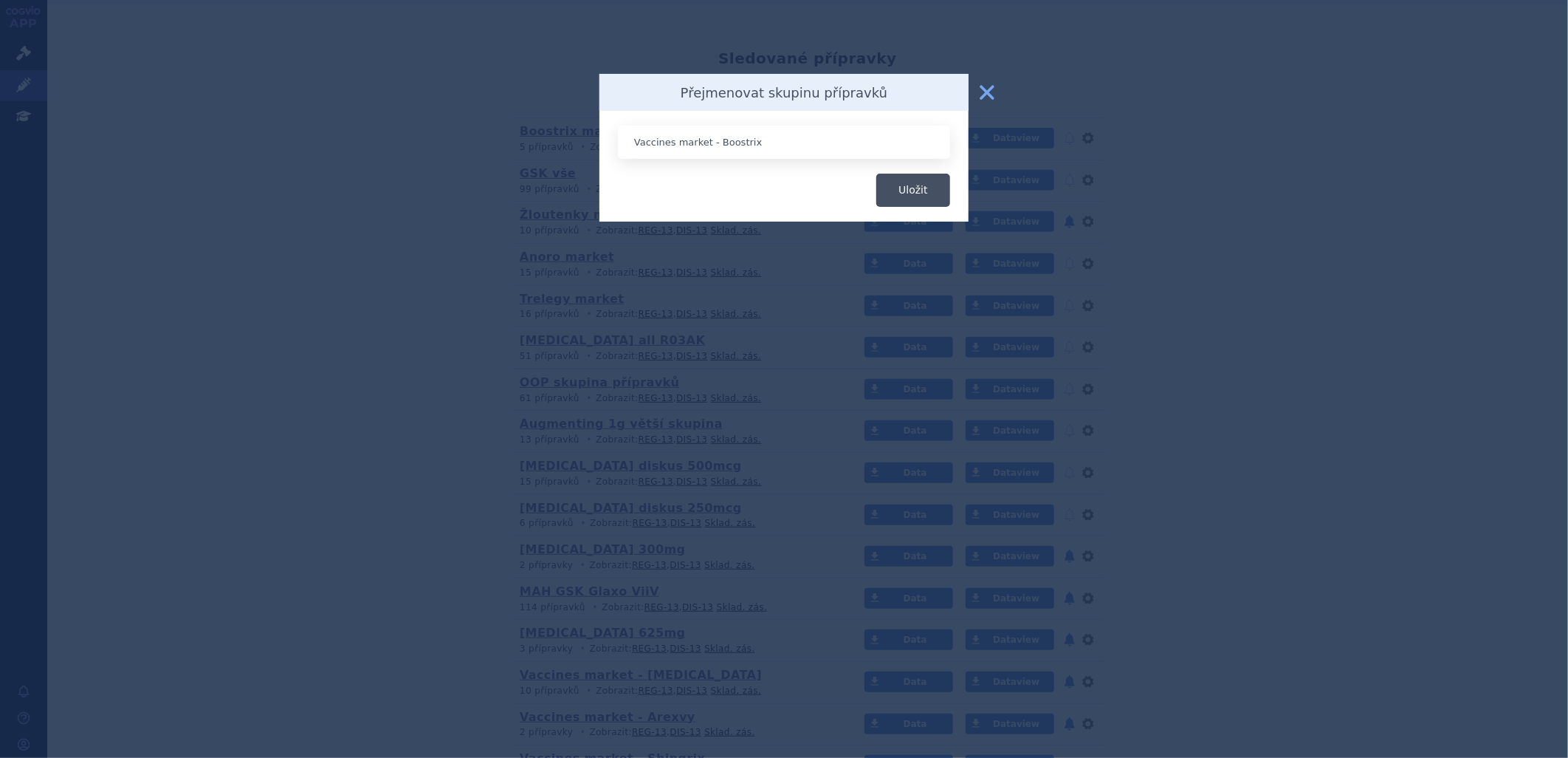
type input "Vaccines market - Boostrix"
click at [936, 202] on button "Uložit" at bounding box center [913, 190] width 74 height 34
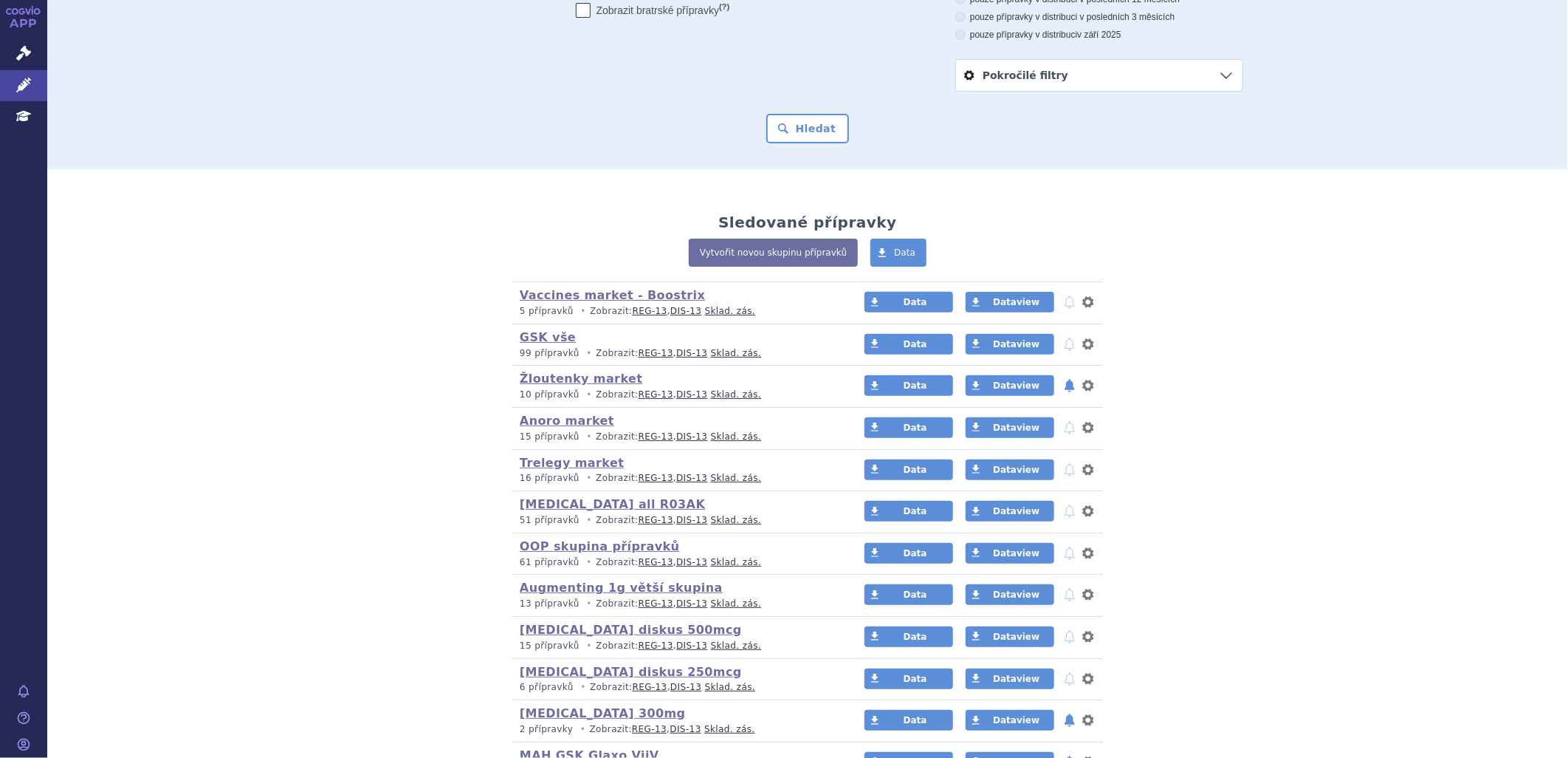
scroll to position [0, 0]
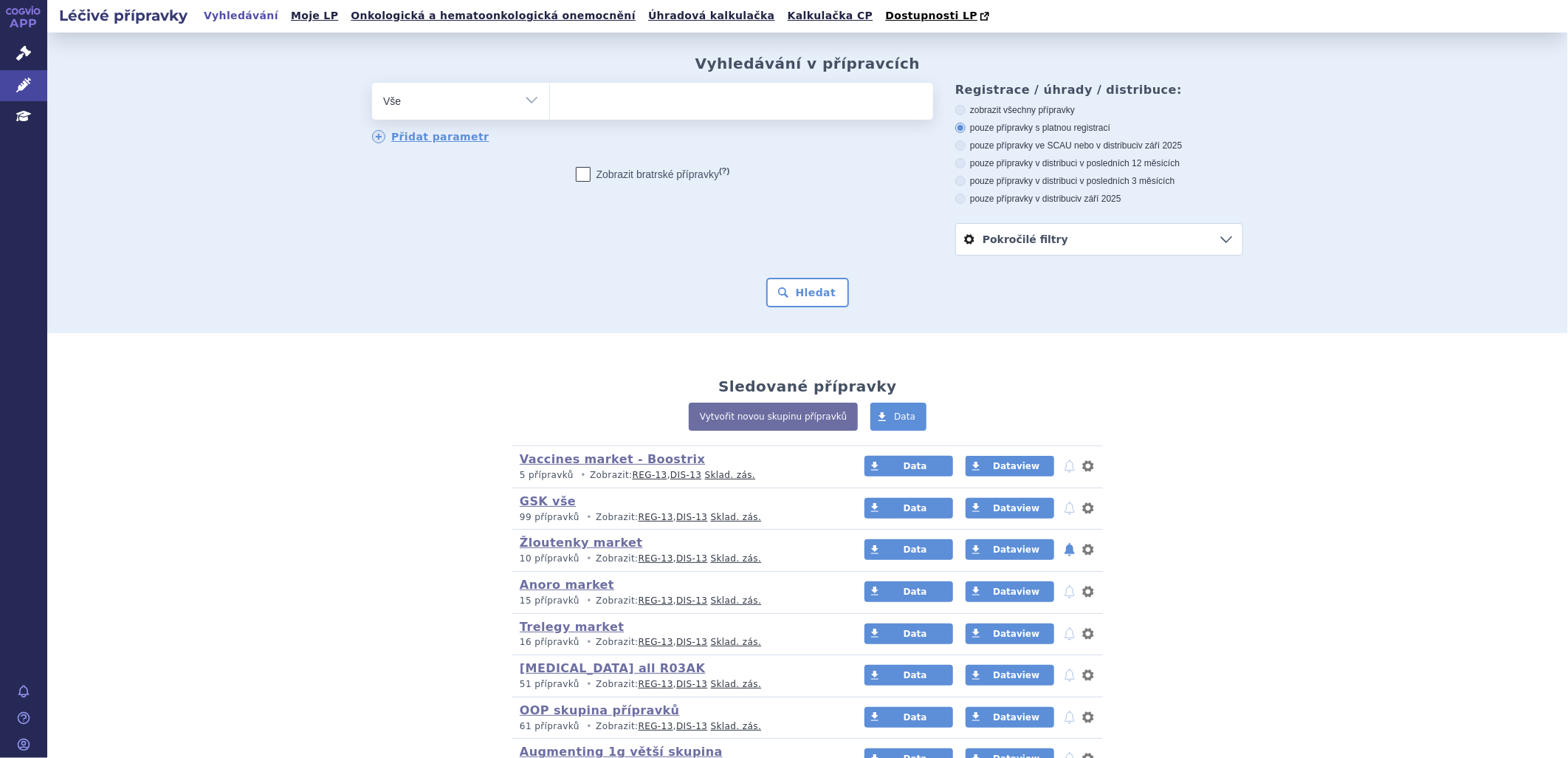
click at [618, 104] on ul at bounding box center [741, 98] width 383 height 31
click at [550, 104] on select at bounding box center [549, 100] width 1 height 37
type input "va"
type input "vari"
type input "varil"
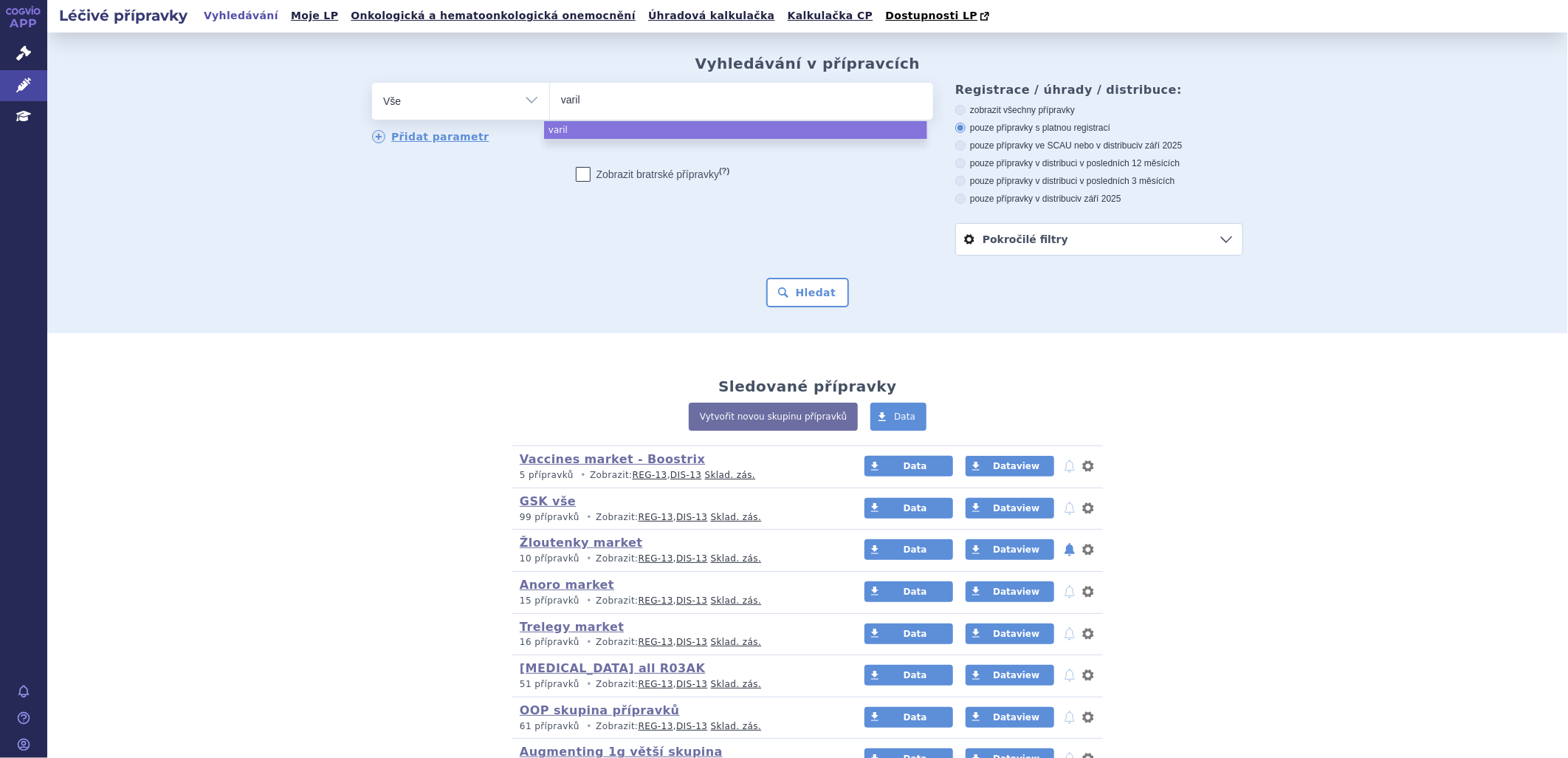
type input "varilt"
type input "varilti"
type input "variltix"
select select "variltix"
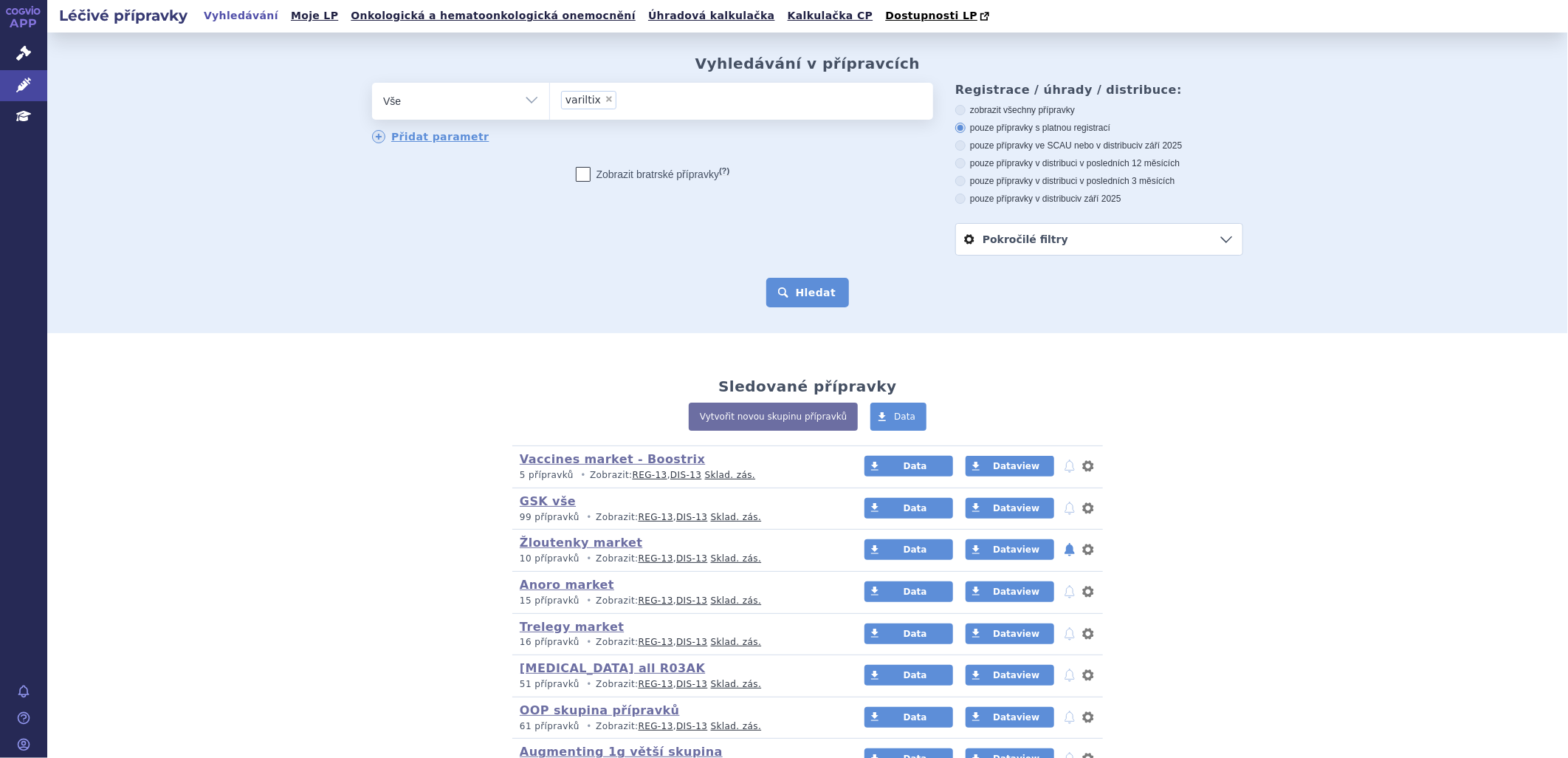
click at [812, 286] on button "Hledat" at bounding box center [808, 292] width 83 height 30
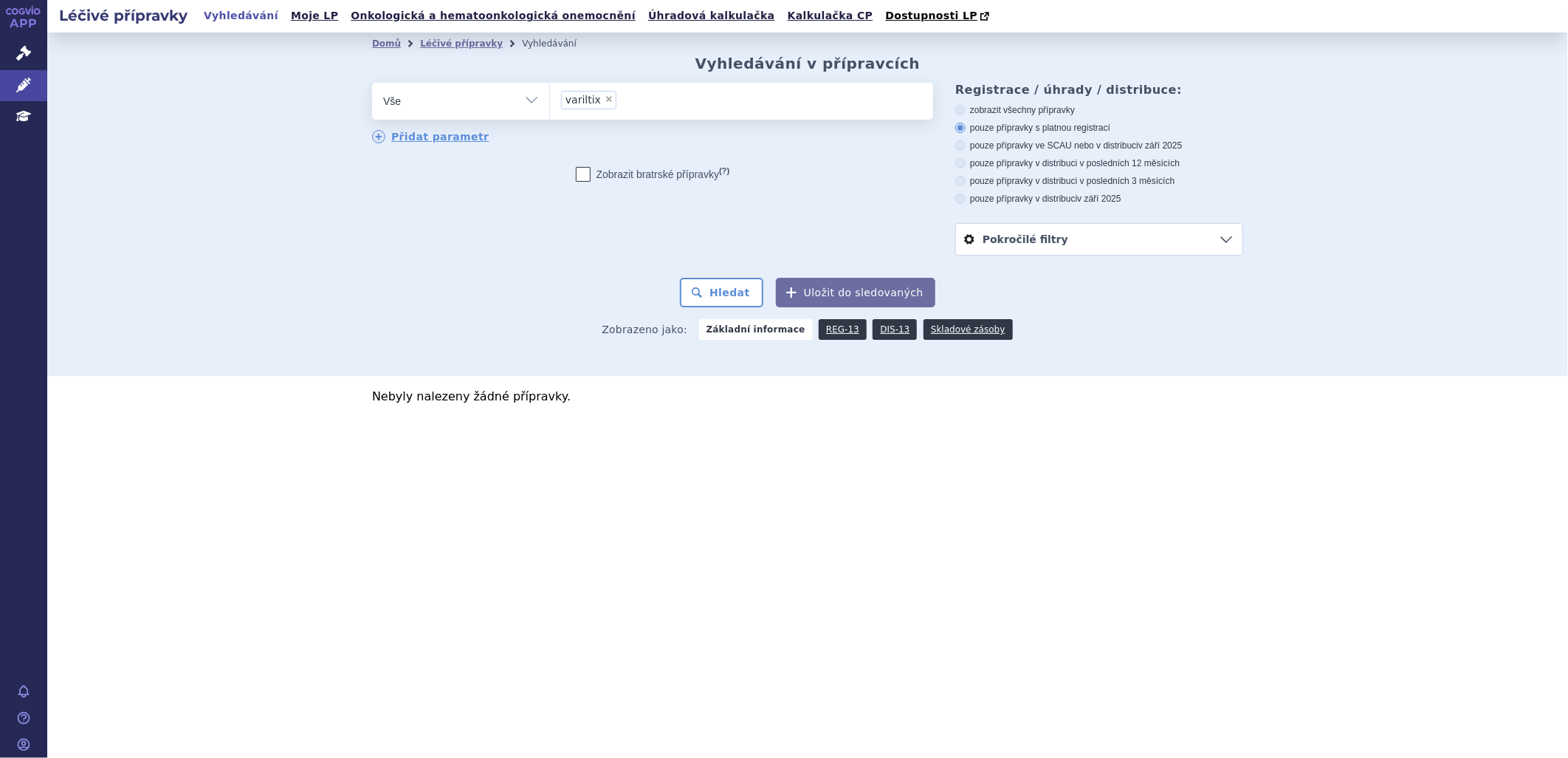
click at [967, 180] on label "pouze přípravky v distribuci v posledních 3 měsících" at bounding box center [1099, 181] width 288 height 12
click at [966, 180] on input "pouze přípravky v distribuci v posledních 3 měsících" at bounding box center [961, 182] width 10 height 10
radio input "true"
drag, startPoint x: 588, startPoint y: 100, endPoint x: 595, endPoint y: 113, distance: 14.8
click at [588, 101] on span "variltix" at bounding box center [583, 99] width 35 height 10
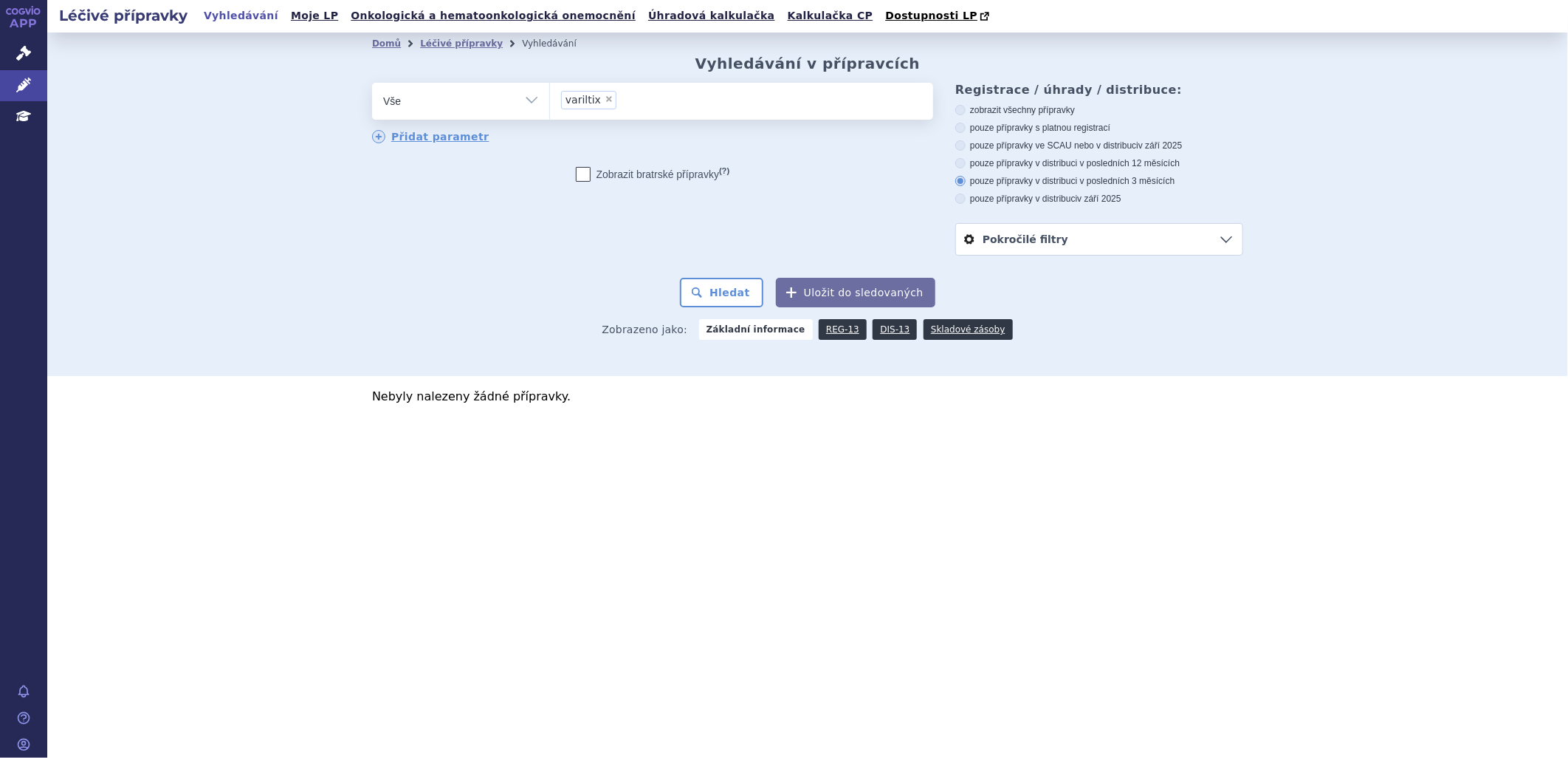
click at [550, 101] on select "variltix" at bounding box center [549, 100] width 1 height 37
click at [604, 102] on span "×" at bounding box center [609, 99] width 9 height 9
click at [550, 102] on select "variltix" at bounding box center [549, 100] width 1 height 37
select select
type input "va"
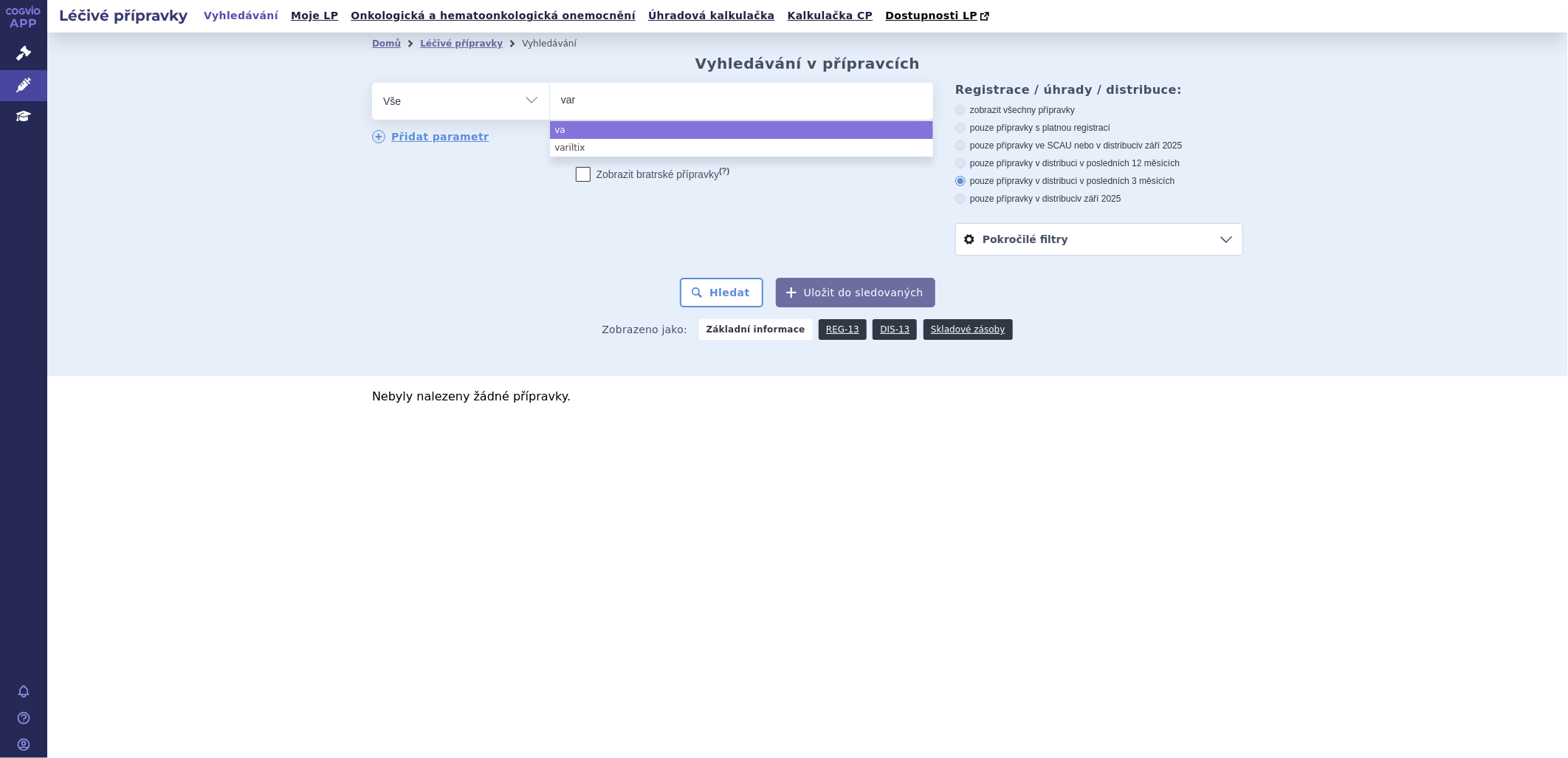
type input "vari"
type input "varil"
type input "varilri"
type input "varilrix"
select select "varilrix"
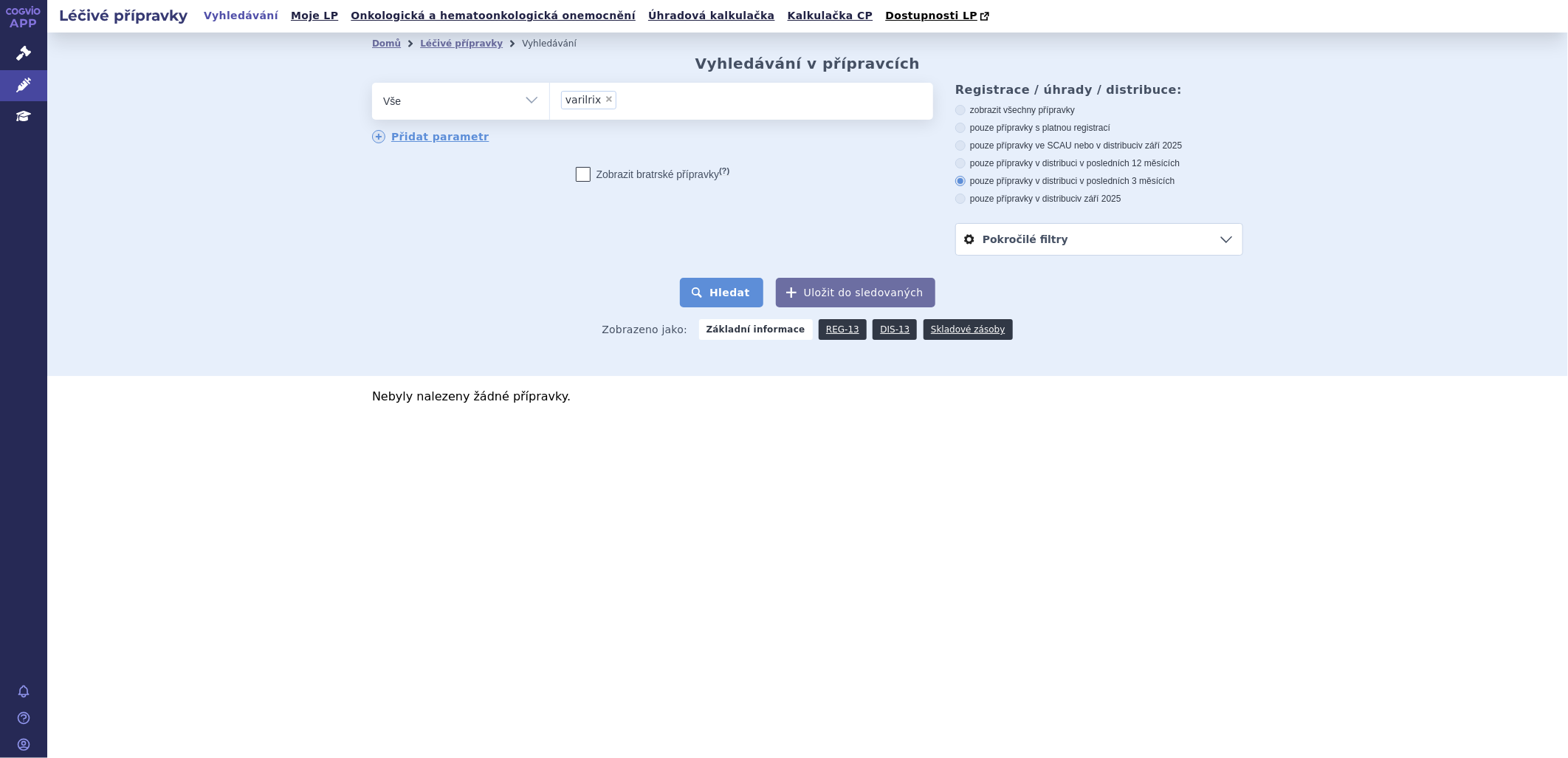
click at [744, 292] on button "Hledat" at bounding box center [721, 292] width 83 height 30
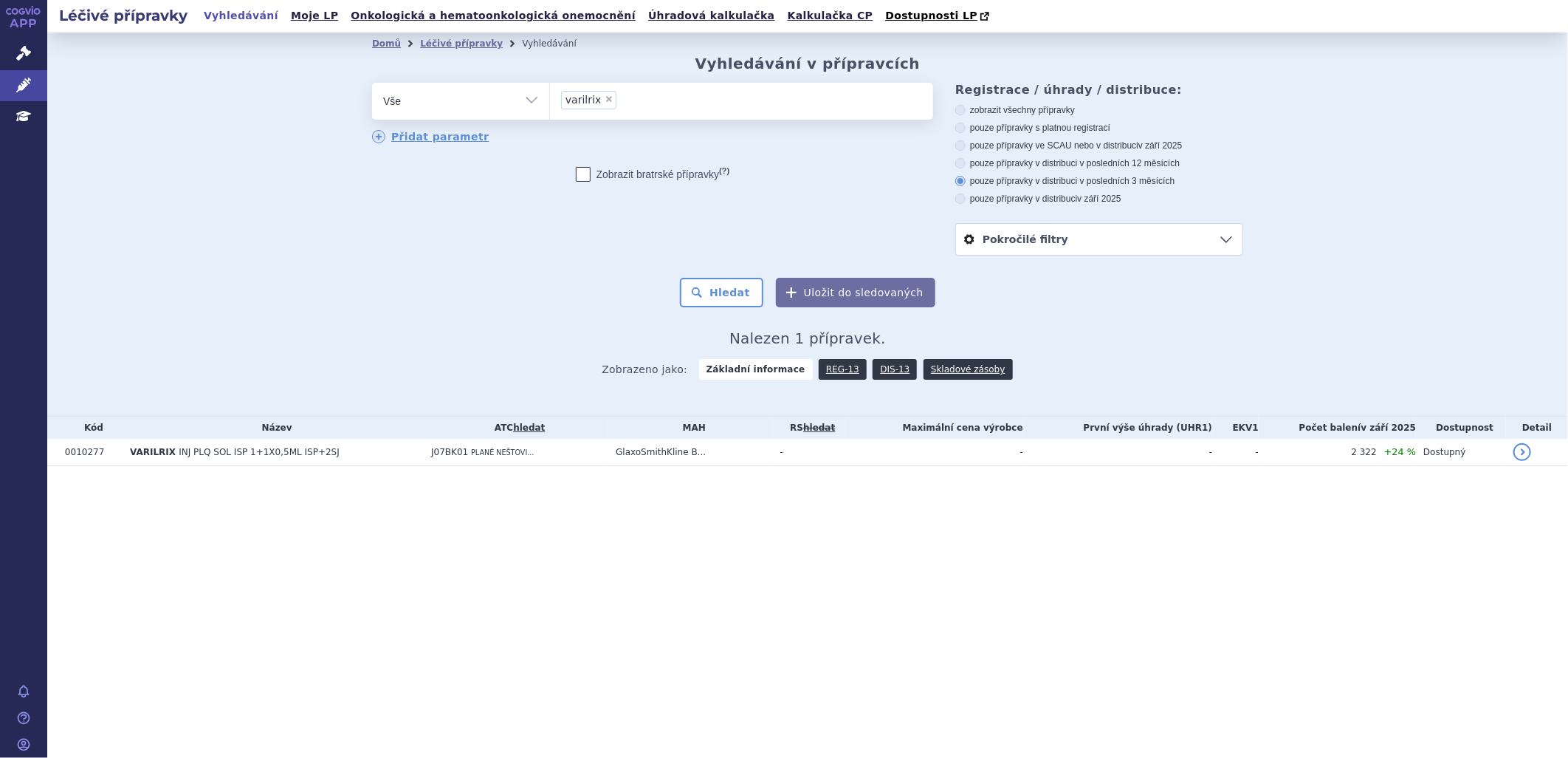
click at [529, 101] on select "Vše Přípravek/SUKL kód MAH VPOIS ATC/Aktivní látka Léková forma Síla" at bounding box center [460, 99] width 177 height 34
select select "filter-atc-group"
click at [372, 84] on select "Vše Přípravek/SUKL kód MAH VPOIS ATC/Aktivní látka Léková forma Síla" at bounding box center [460, 99] width 177 height 34
click at [596, 107] on ul at bounding box center [741, 98] width 383 height 31
click at [550, 107] on select at bounding box center [549, 100] width 1 height 37
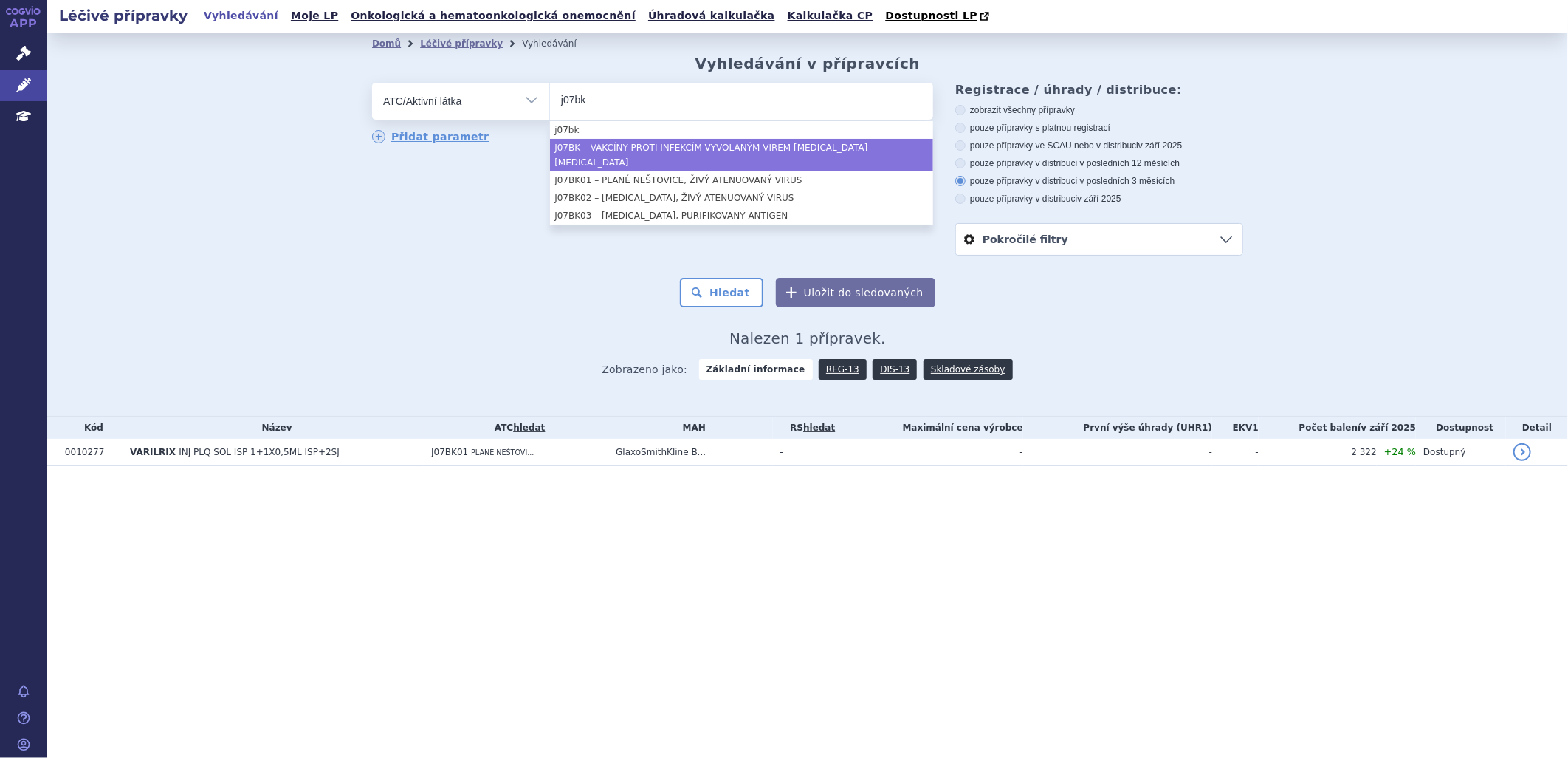
type input "j07bk"
select select "J07BK"
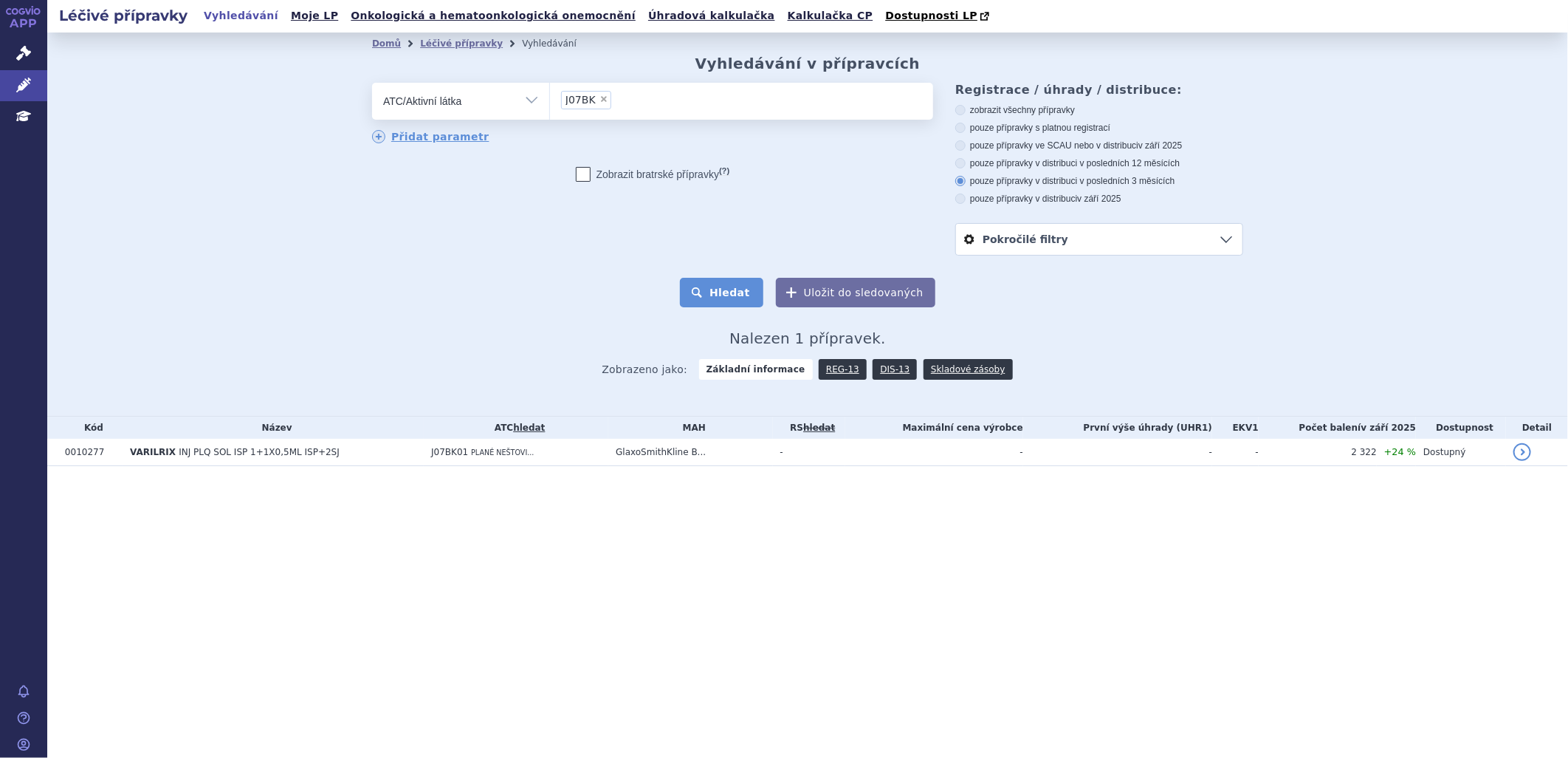
click at [724, 293] on button "Hledat" at bounding box center [721, 292] width 83 height 30
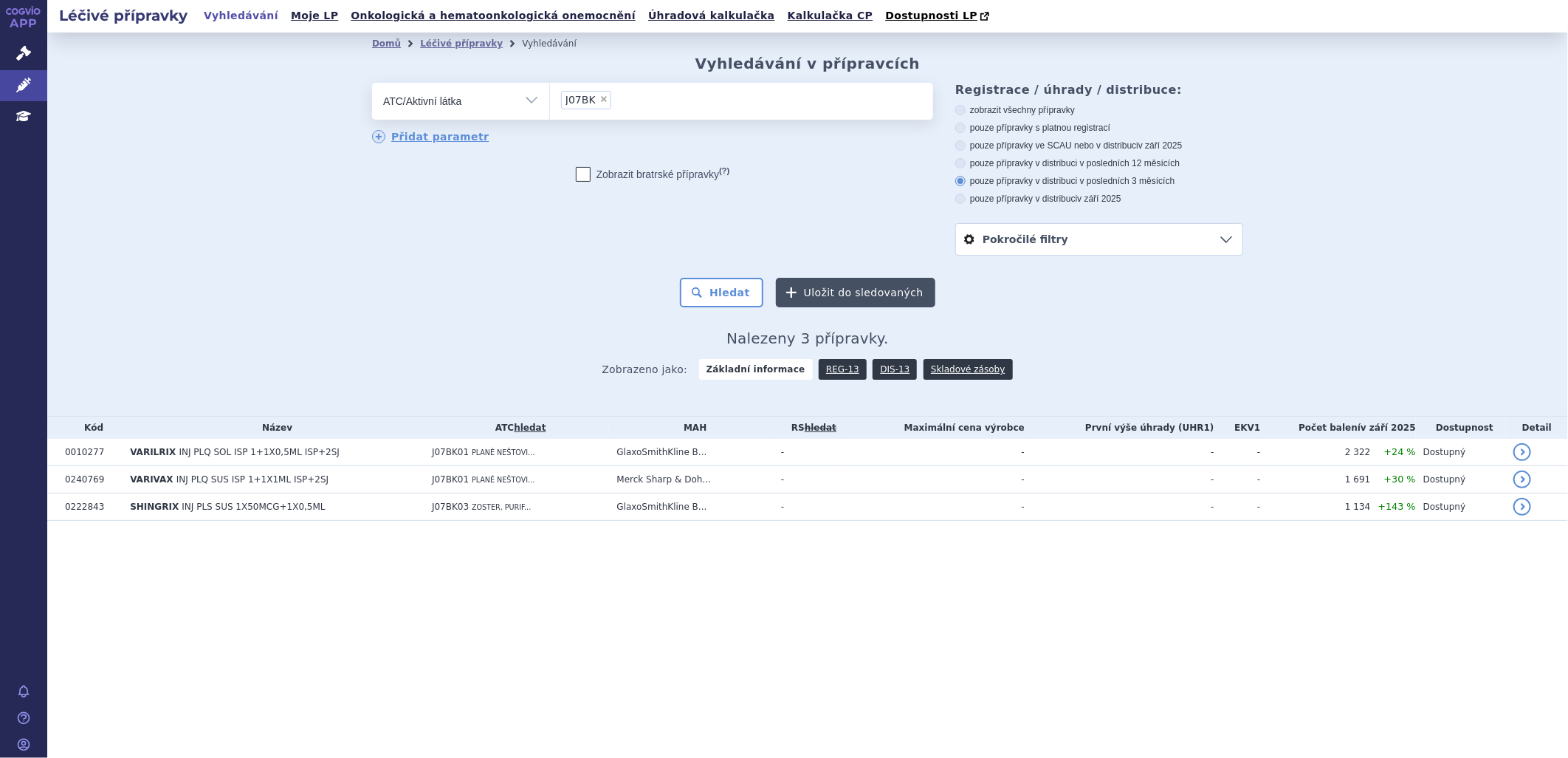
click at [858, 289] on button "Uložit do sledovaných" at bounding box center [856, 292] width 160 height 30
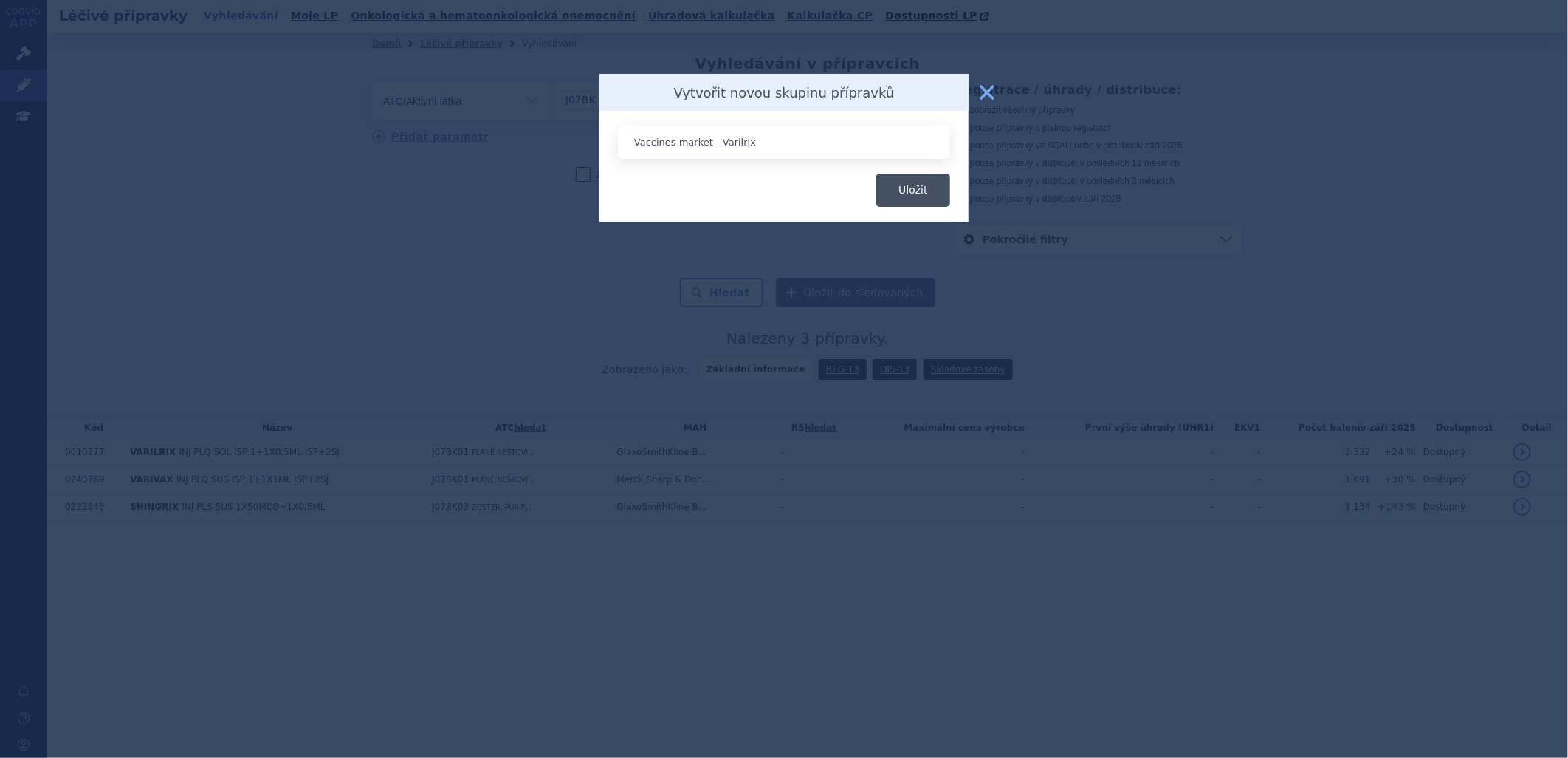
type input "Vaccines market - Varilrix"
click at [902, 187] on button "Uložit" at bounding box center [913, 190] width 74 height 34
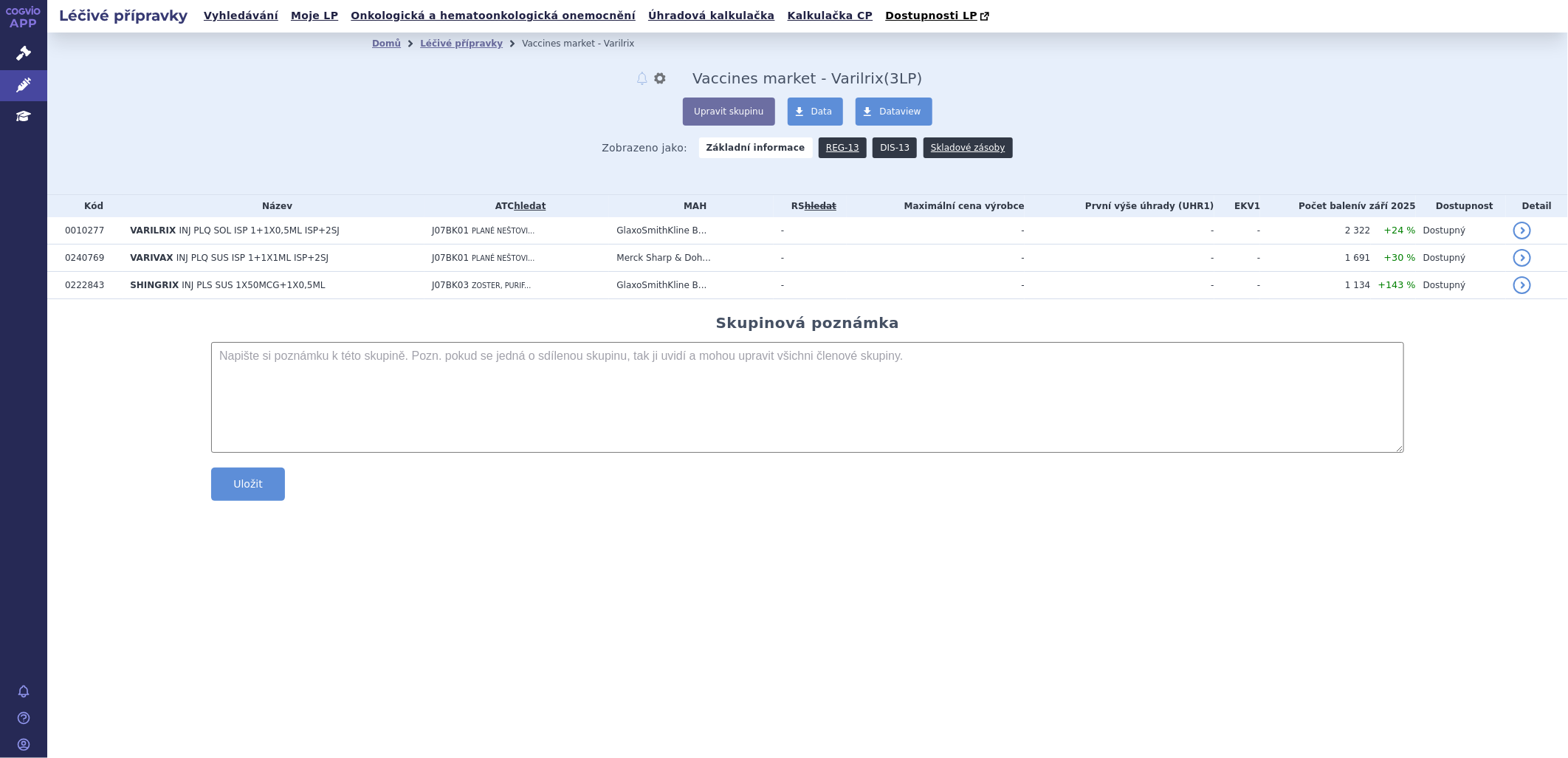
click at [889, 144] on link "DIS-13" at bounding box center [895, 147] width 44 height 21
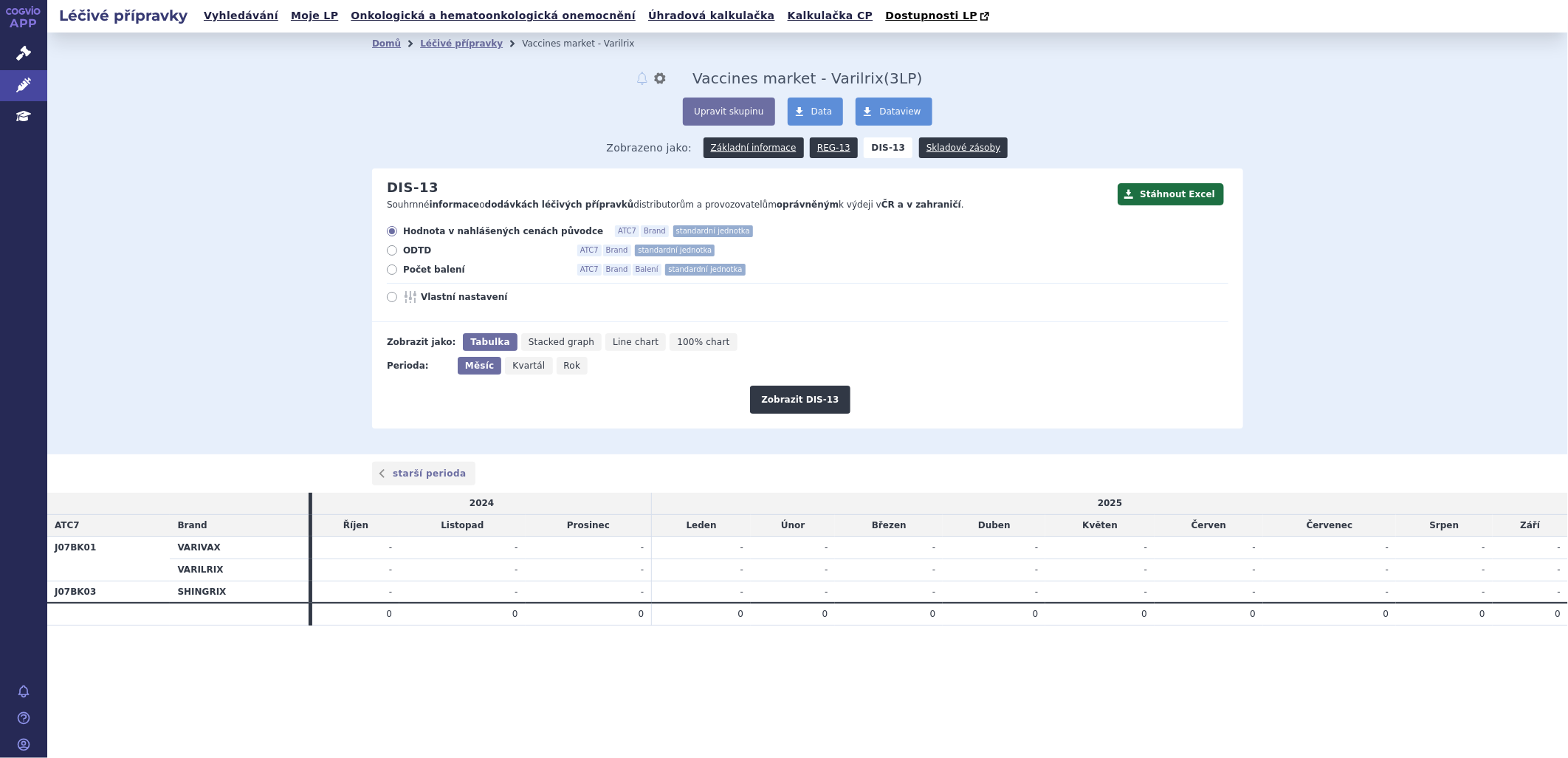
click at [391, 273] on icon at bounding box center [391, 269] width 10 height 10
click at [391, 273] on input "Počet balení ATC7 Brand Balení standardní jednotka" at bounding box center [393, 271] width 10 height 10
radio input "true"
click at [563, 374] on icon "Rok" at bounding box center [572, 366] width 32 height 18
click at [564, 367] on span "Rok" at bounding box center [572, 365] width 17 height 10
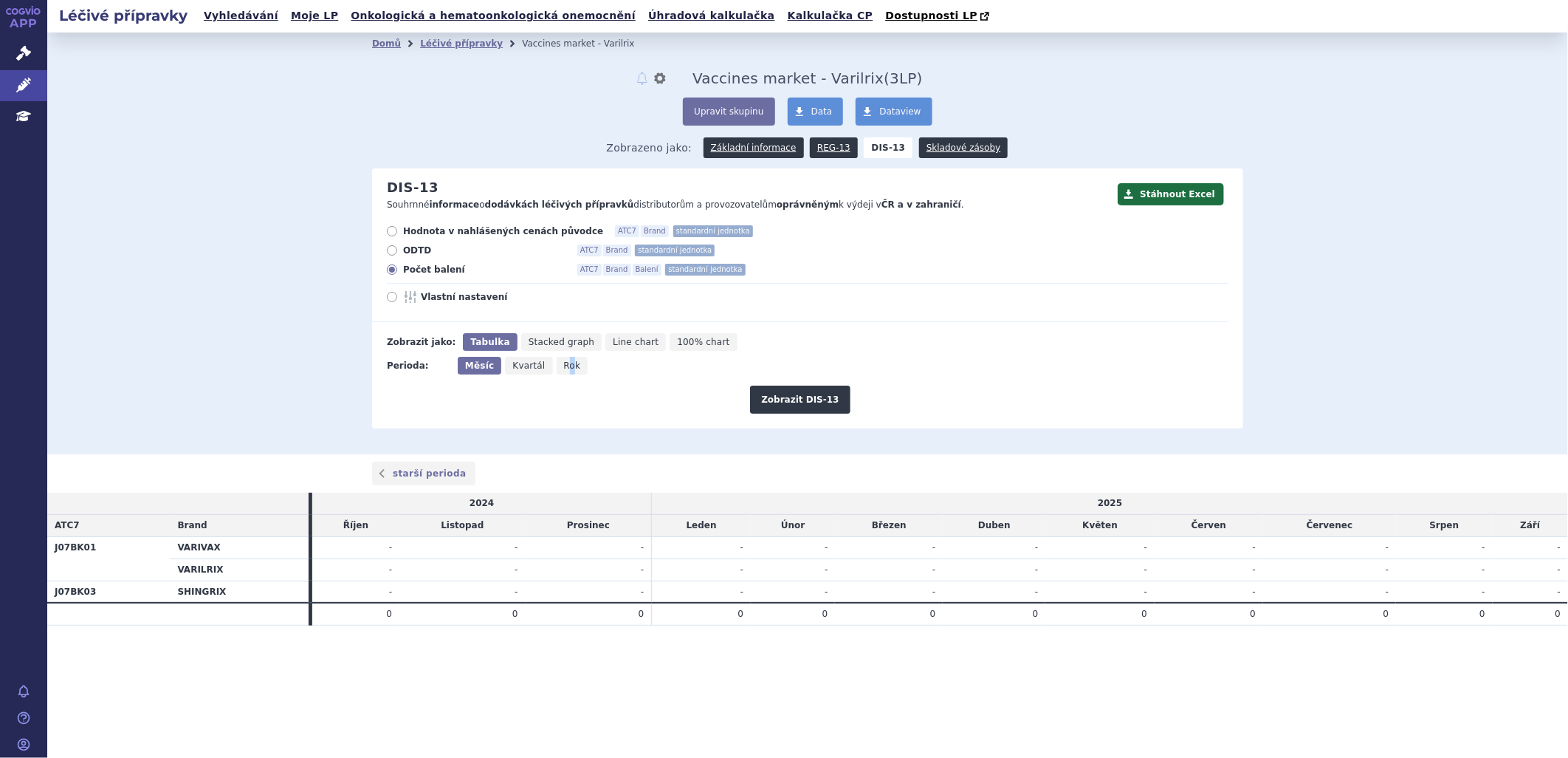
click at [564, 366] on input "Rok" at bounding box center [561, 361] width 10 height 10
radio input "true"
click at [779, 400] on button "Zobrazit DIS-13" at bounding box center [799, 399] width 100 height 28
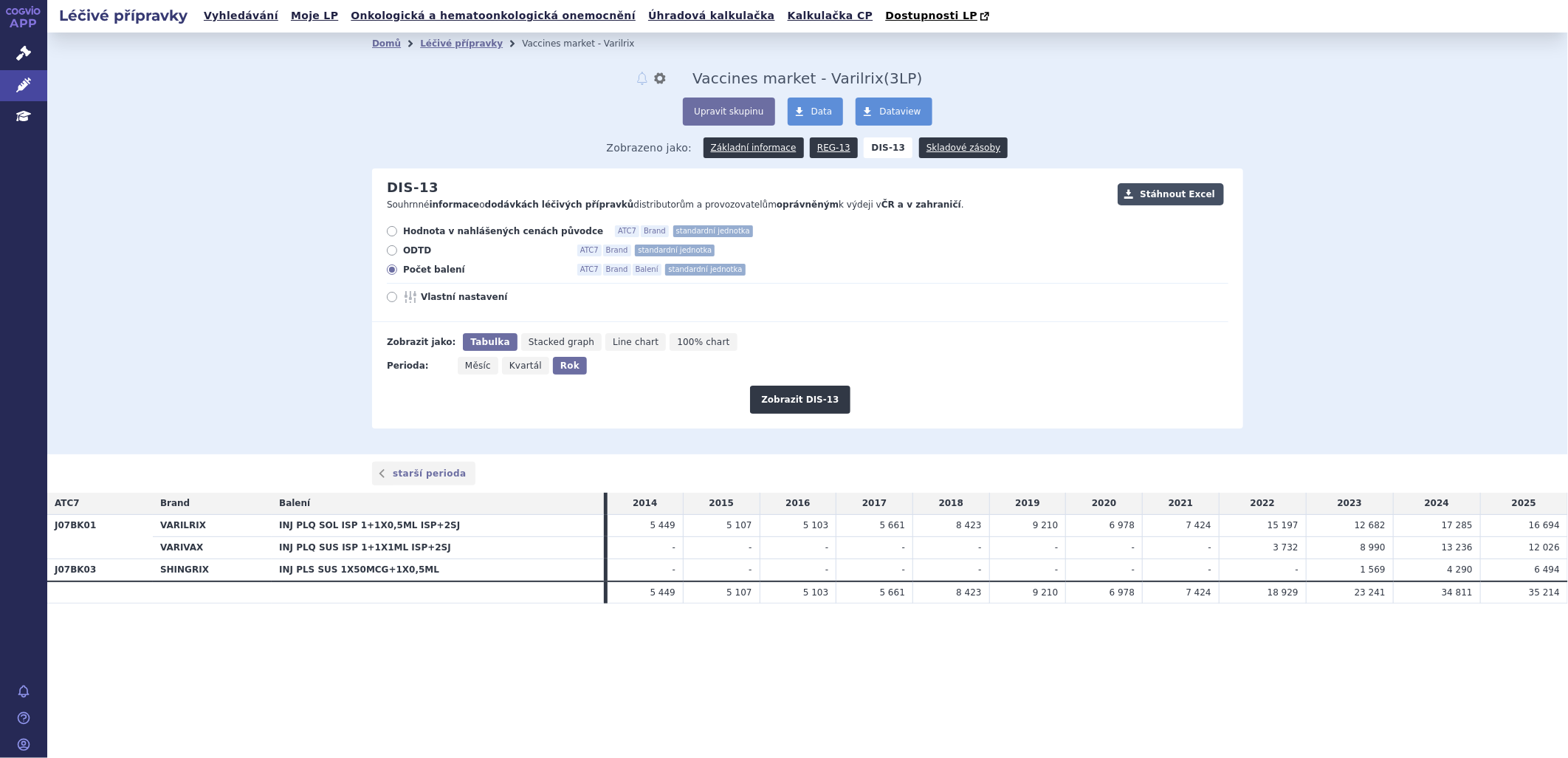
click at [1205, 201] on button "Stáhnout Excel" at bounding box center [1171, 194] width 106 height 22
click at [741, 115] on button "Upravit skupinu" at bounding box center [728, 111] width 92 height 28
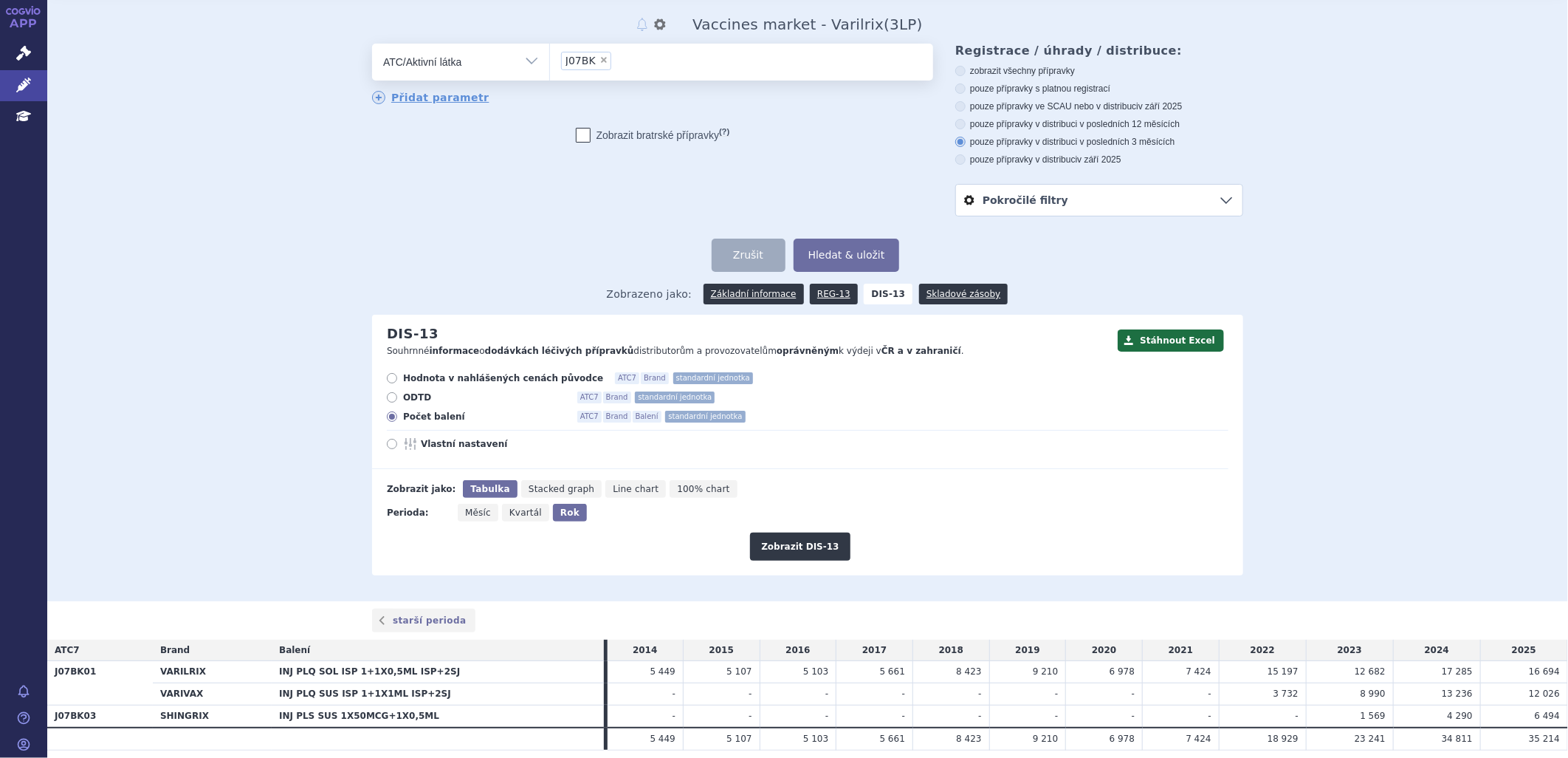
scroll to position [105, 0]
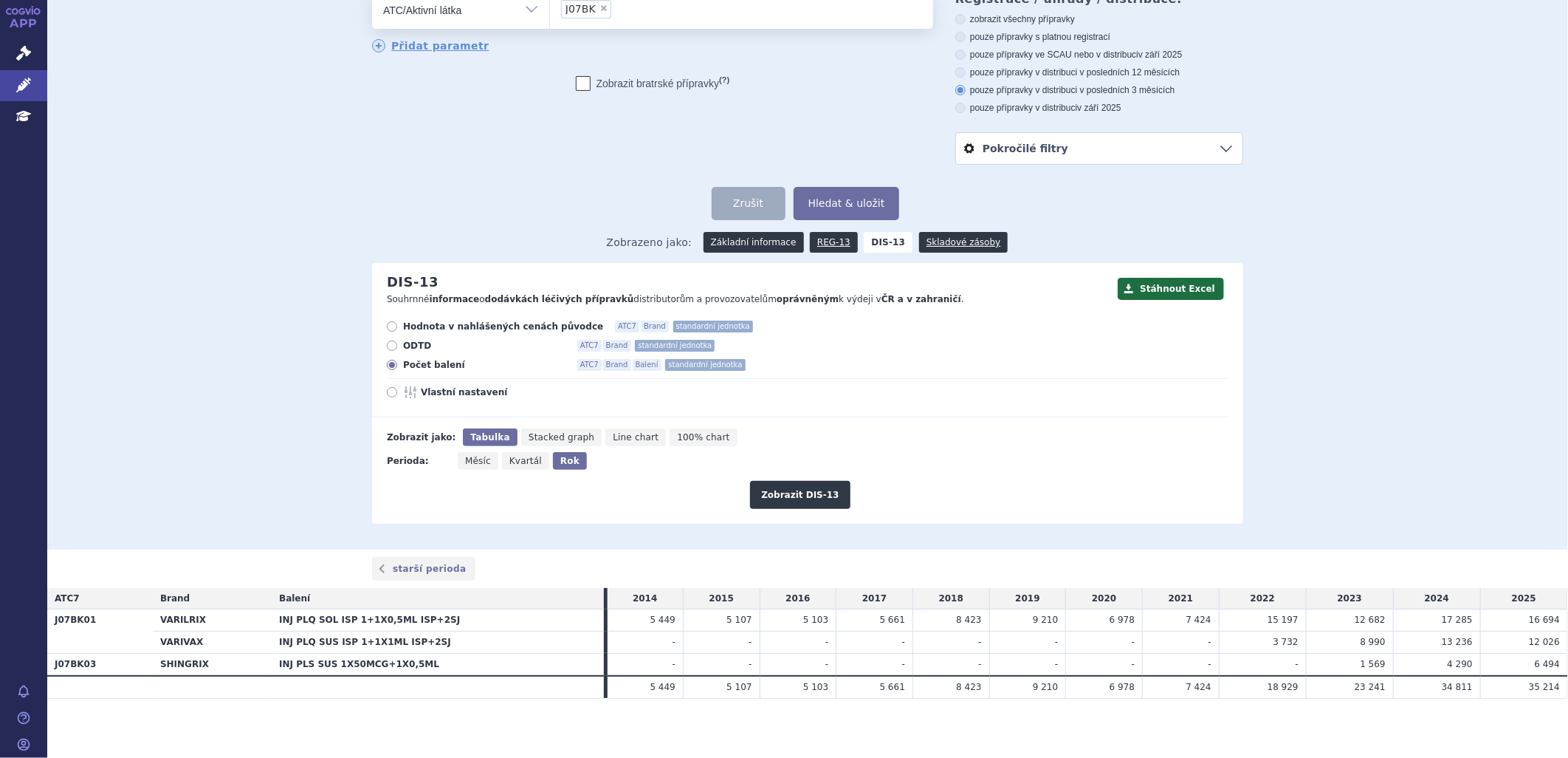
click at [744, 241] on link "Základní informace" at bounding box center [753, 241] width 101 height 21
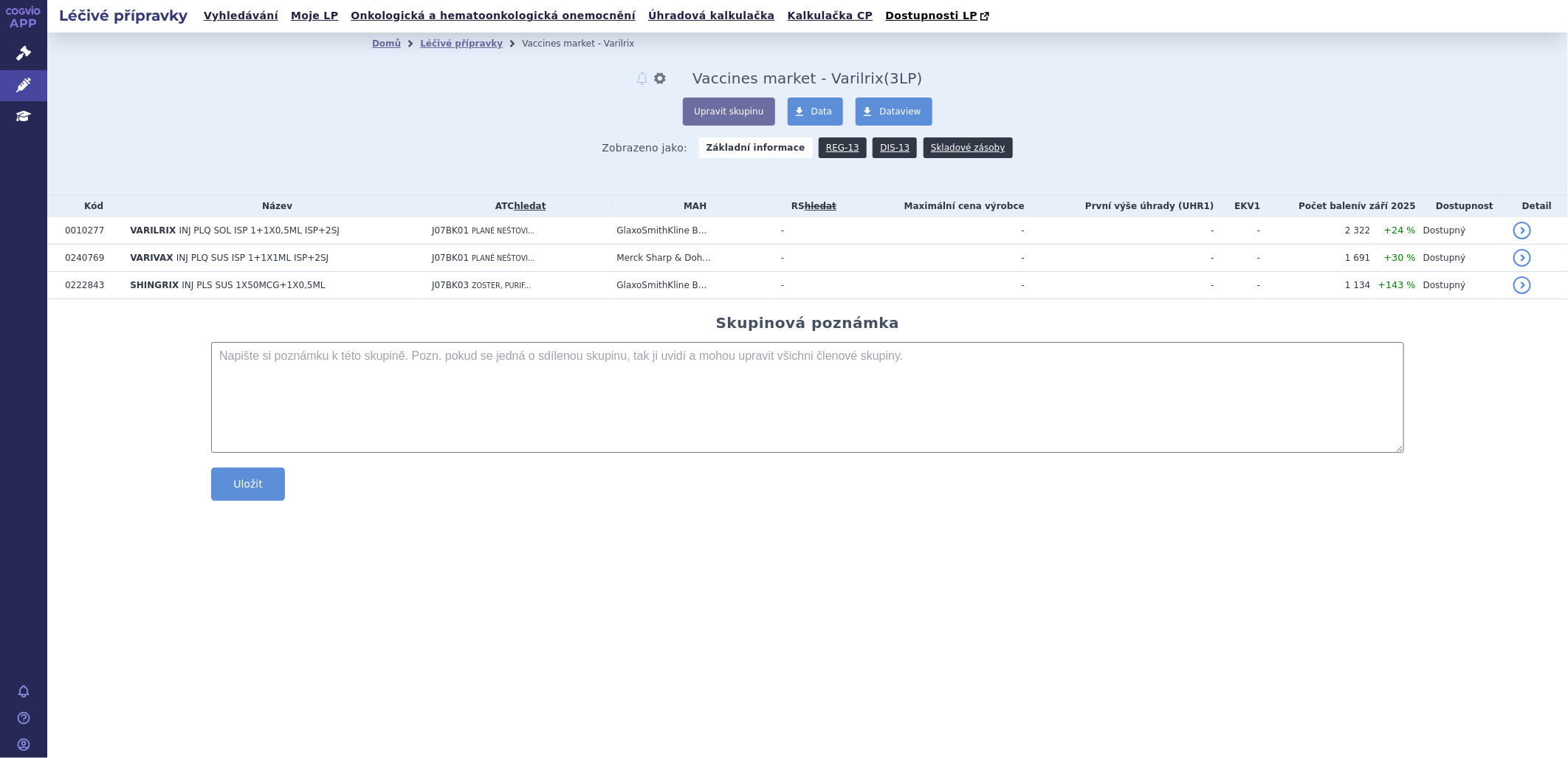
click at [362, 381] on textarea at bounding box center [808, 398] width 1193 height 111
type textarea "J07BK01 plané neštovice J07BK03 pásový opar"
click at [264, 478] on button "Uložit" at bounding box center [248, 484] width 74 height 34
click at [742, 114] on button "Upravit skupinu" at bounding box center [728, 111] width 92 height 28
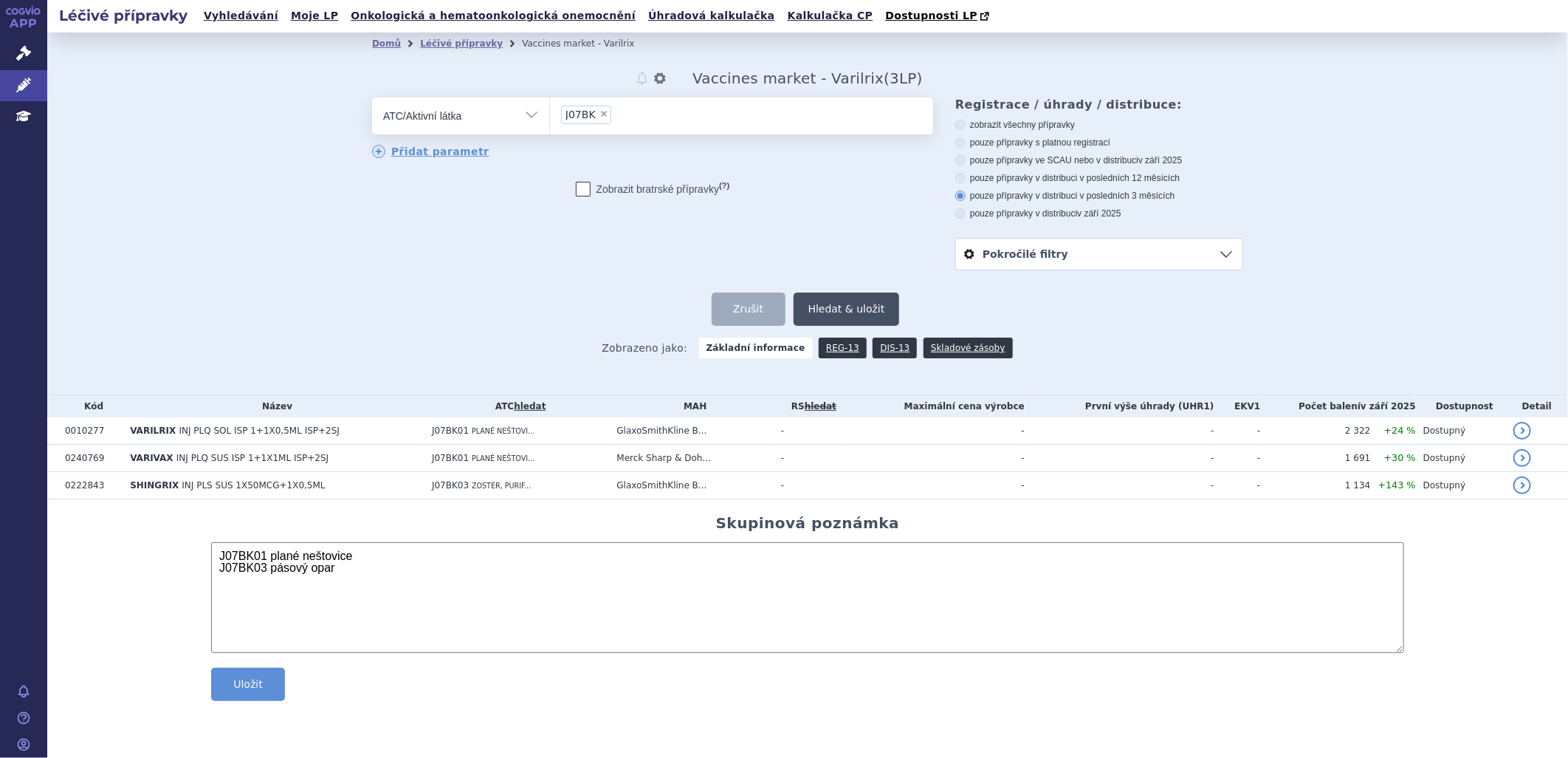
click at [876, 309] on button "Hledat & uložit" at bounding box center [846, 309] width 106 height 34
click at [667, 78] on button "nastavení" at bounding box center [660, 78] width 15 height 18
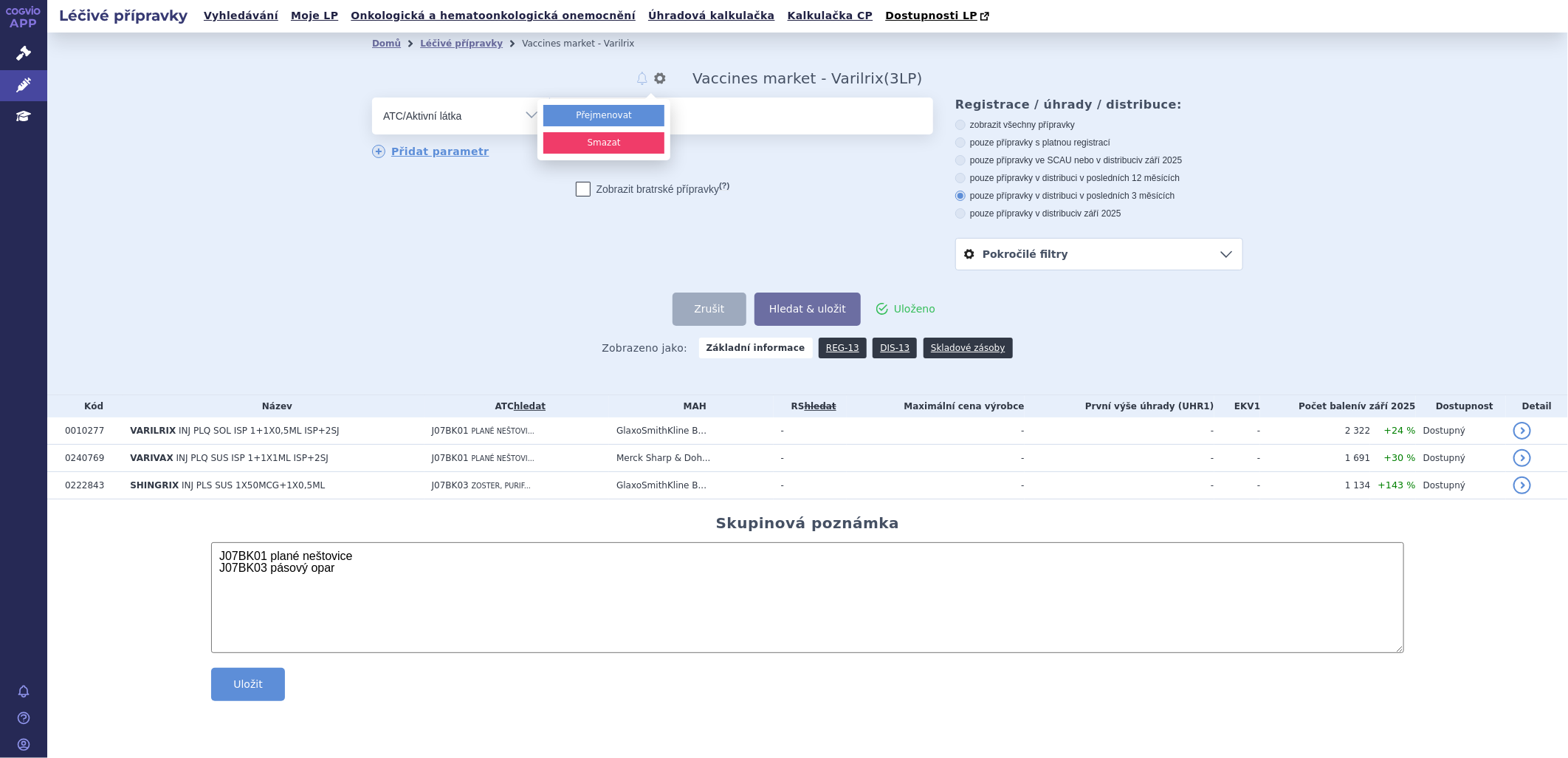
click at [534, 284] on form "odstranit Vše Přípravek/SUKL kód MAH VPOIS ATC/Aktivní látka J07BK ×" at bounding box center [808, 211] width 871 height 228
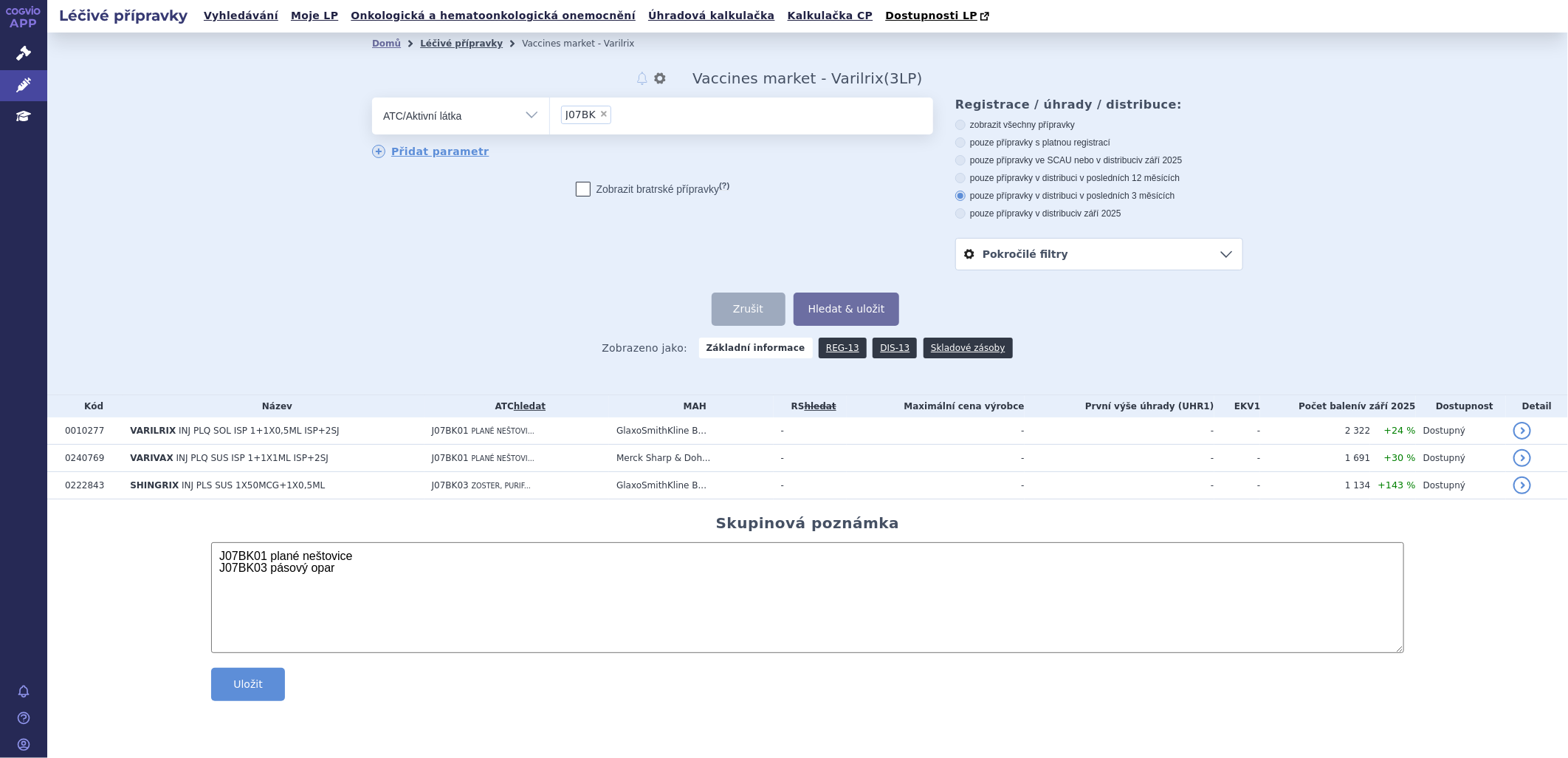
click at [456, 45] on link "Léčivé přípravky" at bounding box center [461, 43] width 83 height 10
